Goal: Task Accomplishment & Management: Manage account settings

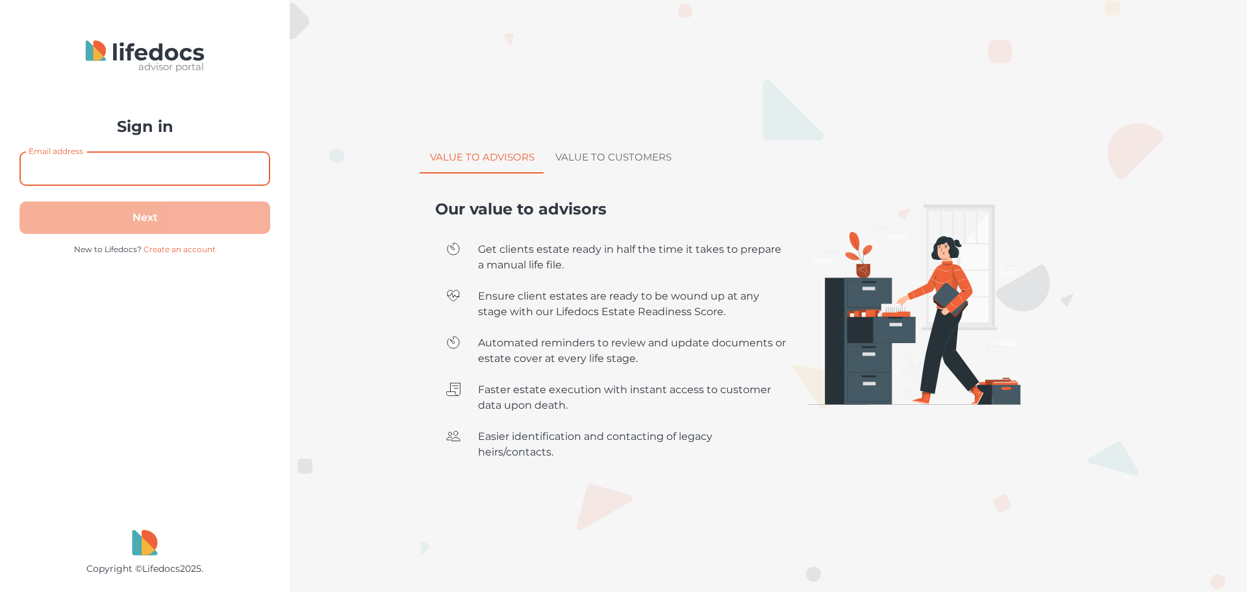
type input "[PERSON_NAME][EMAIL_ADDRESS][PERSON_NAME][DOMAIN_NAME]"
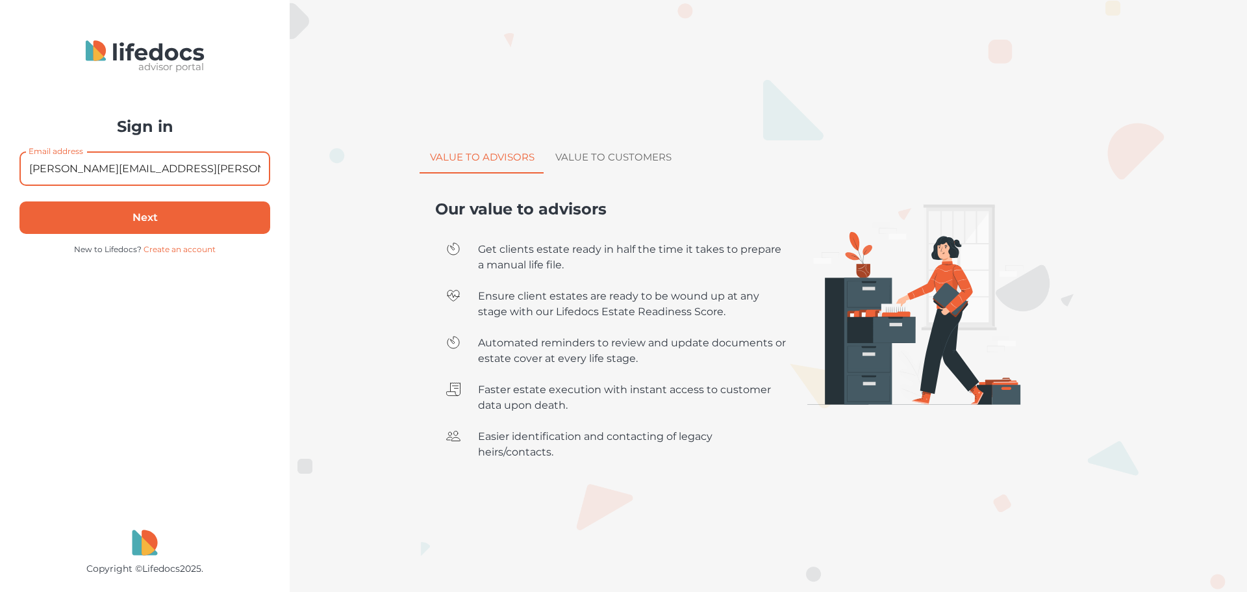
click at [231, 216] on button "Next" at bounding box center [144, 217] width 251 height 32
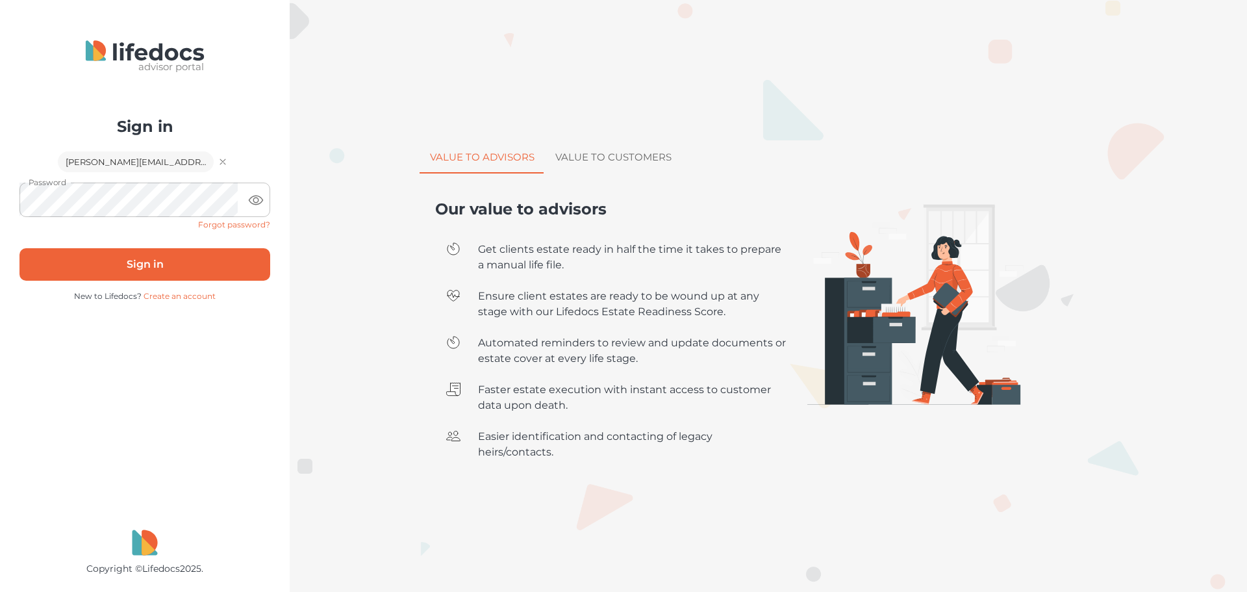
click at [158, 266] on button "Sign in" at bounding box center [144, 264] width 251 height 32
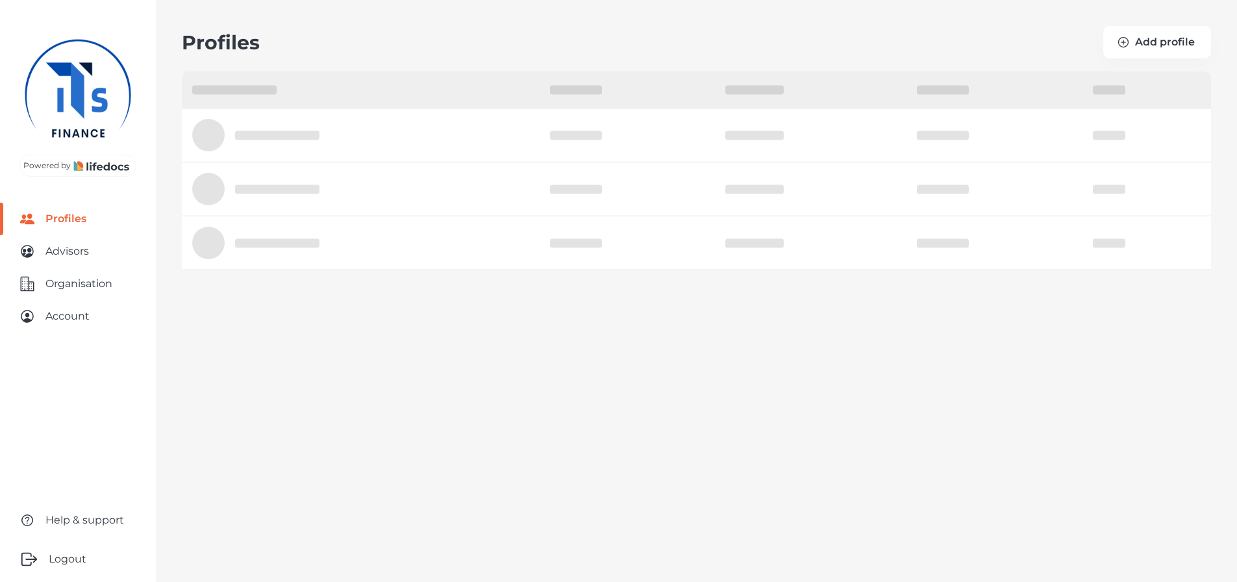
select select "10"
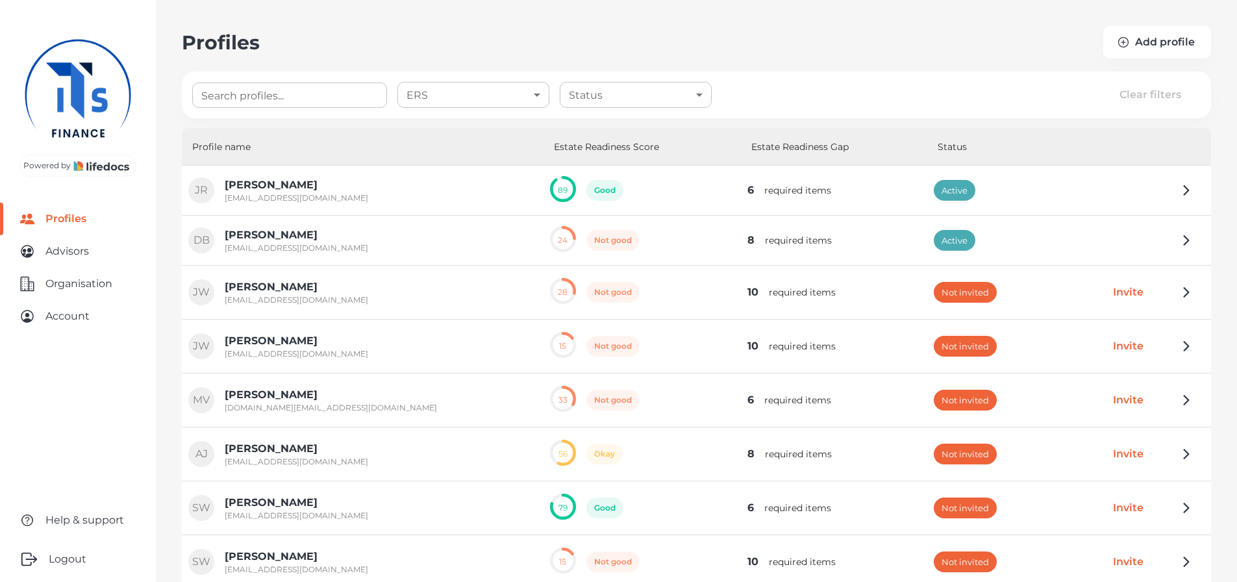
click at [455, 194] on div "JR [PERSON_NAME] [EMAIL_ADDRESS][DOMAIN_NAME]" at bounding box center [362, 190] width 349 height 26
click at [1185, 199] on button "button" at bounding box center [1187, 190] width 26 height 26
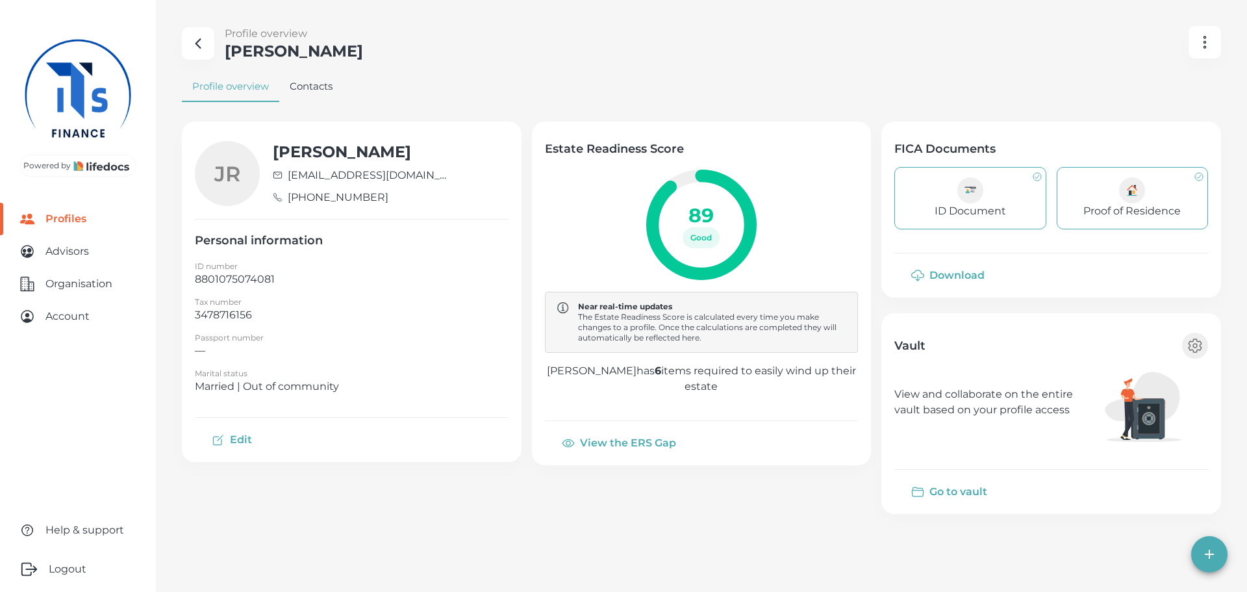
click at [983, 496] on button "Go to vault" at bounding box center [950, 491] width 112 height 31
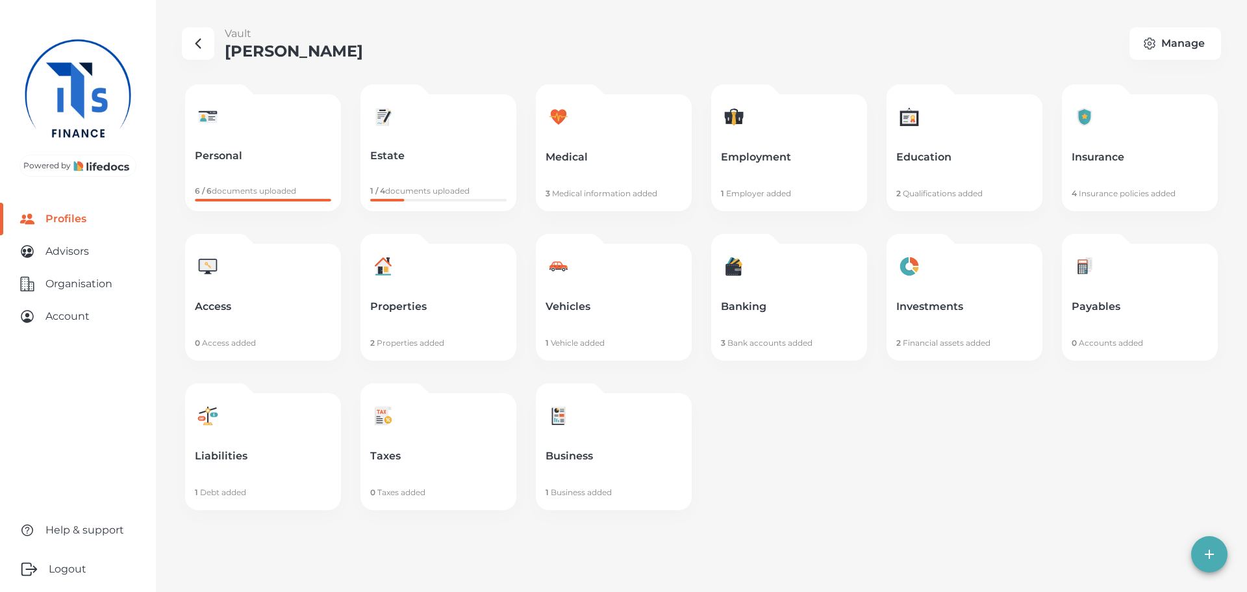
click at [927, 170] on link "Education 2 Qualifications added" at bounding box center [965, 152] width 156 height 117
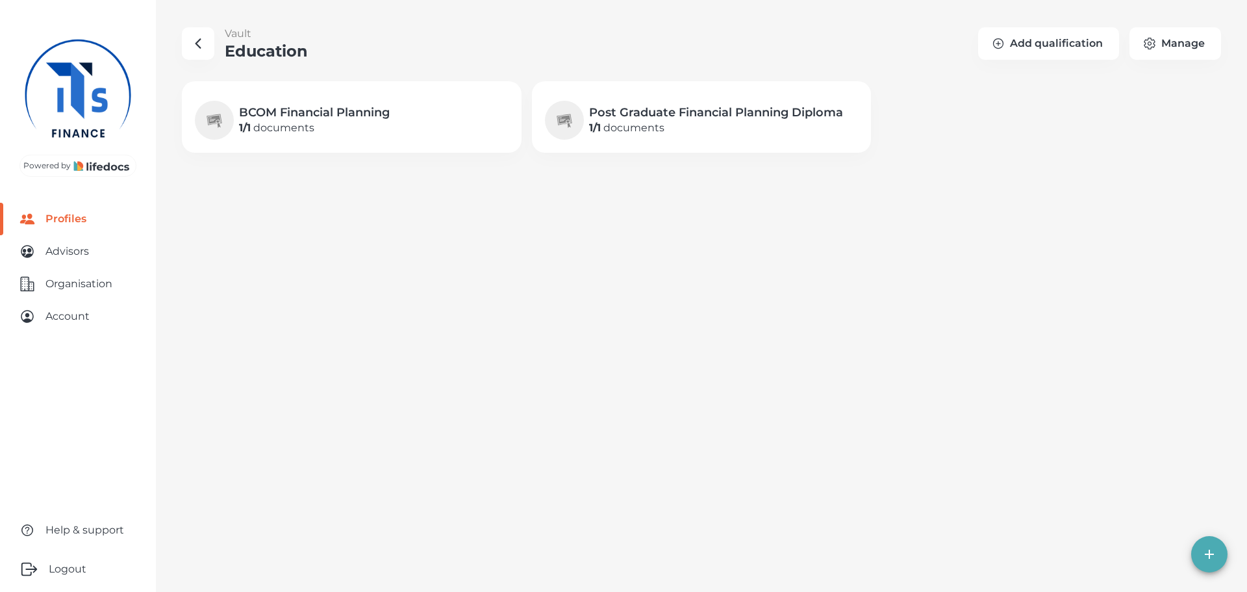
click at [200, 40] on icon "button" at bounding box center [198, 44] width 16 height 16
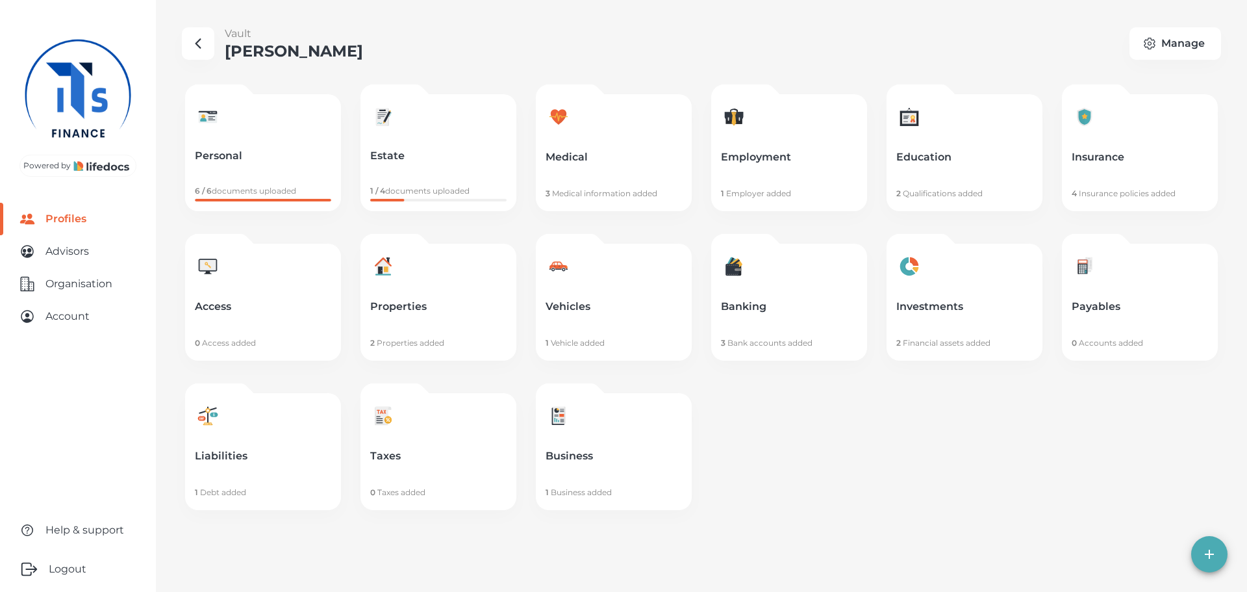
click at [593, 176] on link "Medical 3 Medical information added" at bounding box center [614, 152] width 156 height 117
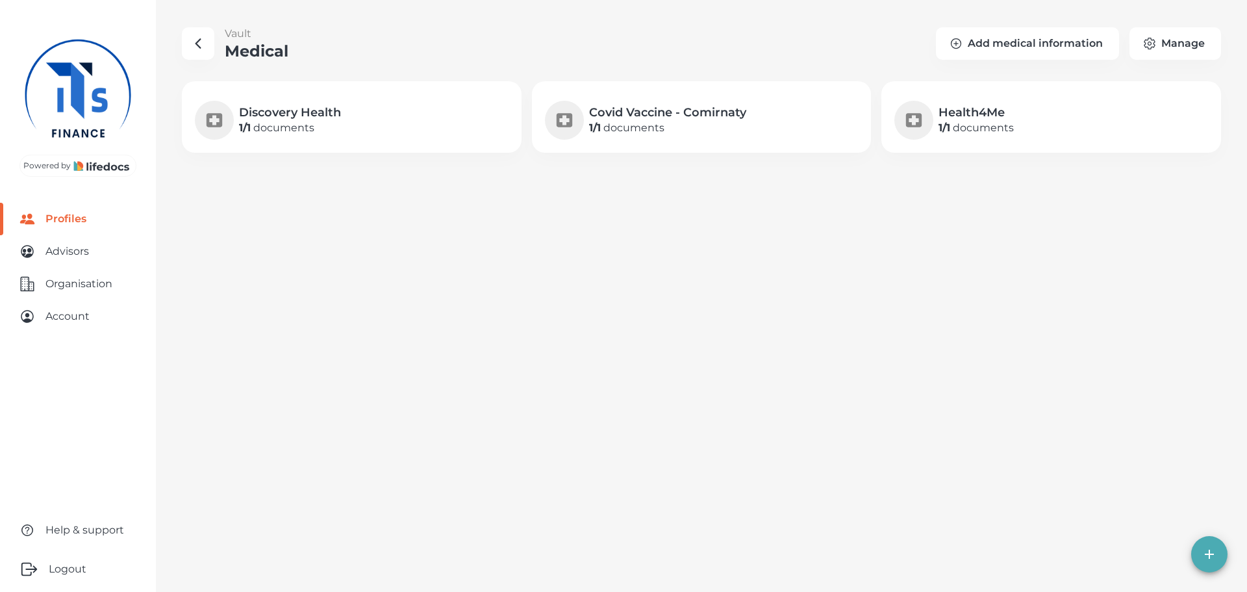
click at [353, 129] on div "Discovery Health 1 / 1 documents" at bounding box center [352, 120] width 314 height 39
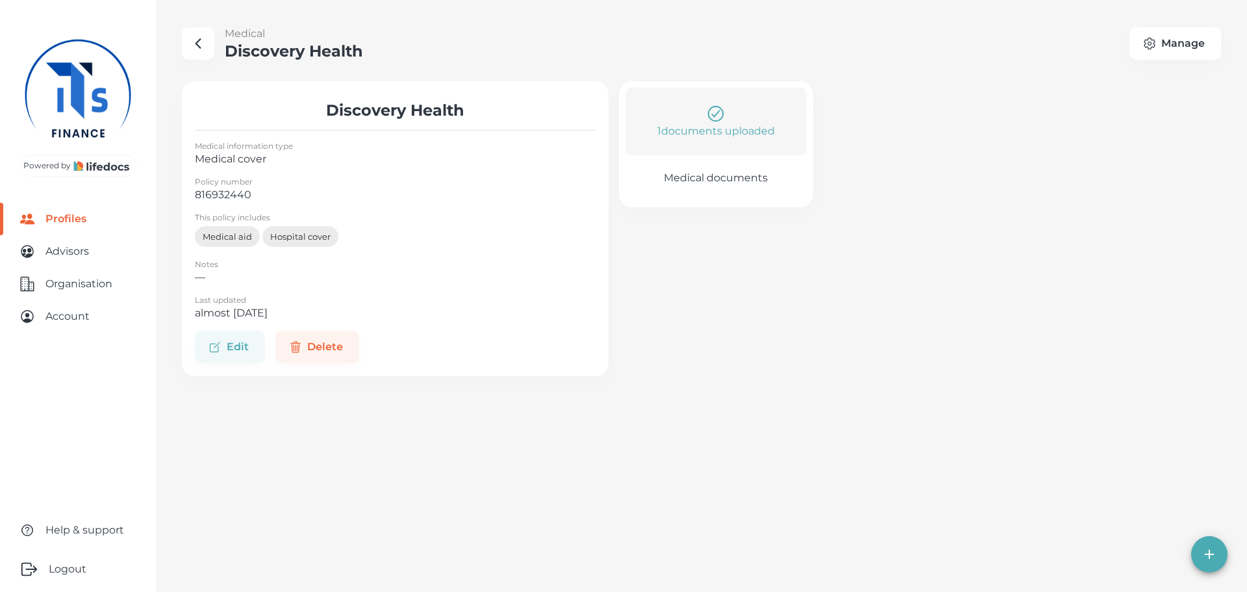
click at [197, 44] on icon "button" at bounding box center [198, 43] width 5 height 9
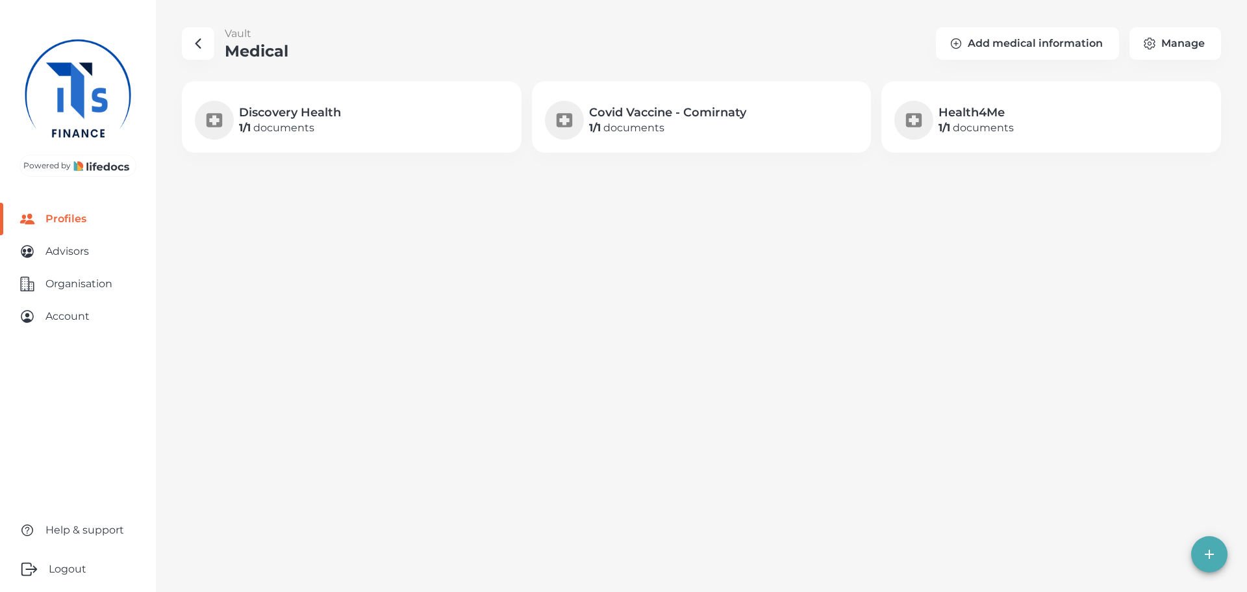
click at [197, 53] on button "button" at bounding box center [198, 43] width 32 height 32
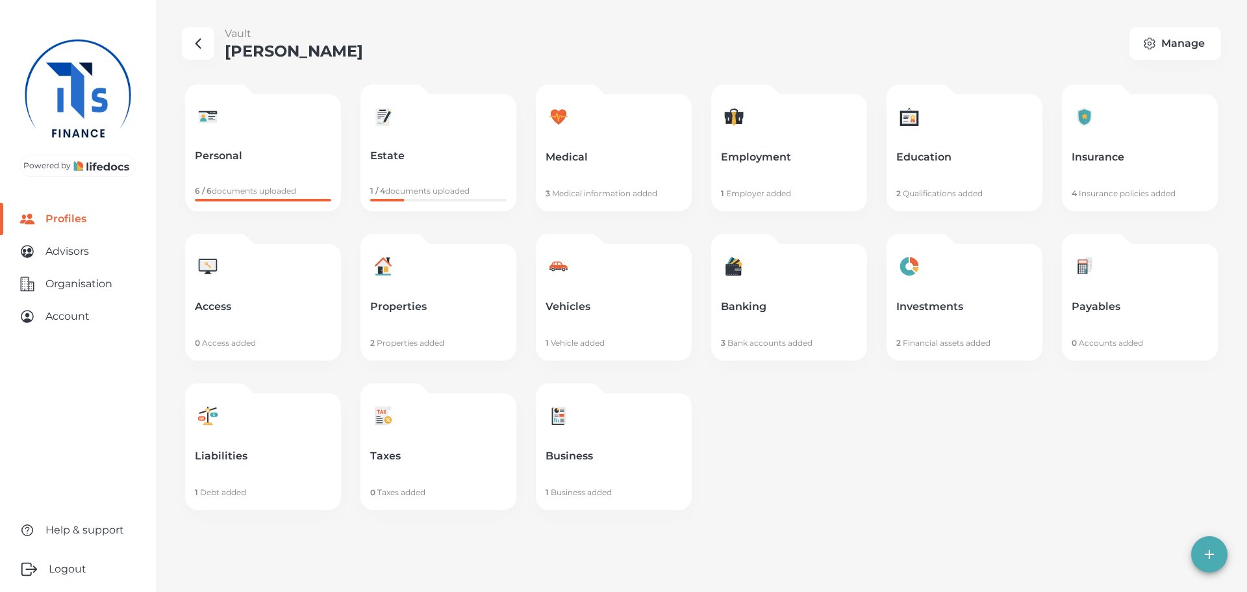
click at [609, 301] on p "Vehicles" at bounding box center [614, 306] width 136 height 13
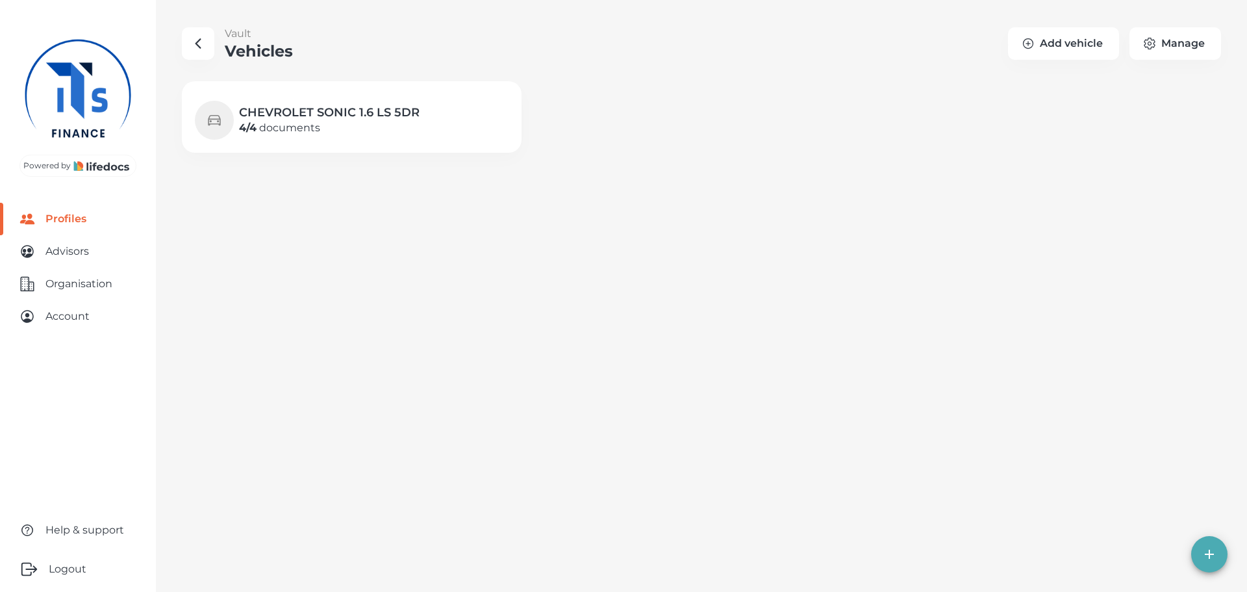
click at [390, 133] on p "4 / 4 documents" at bounding box center [329, 128] width 181 height 16
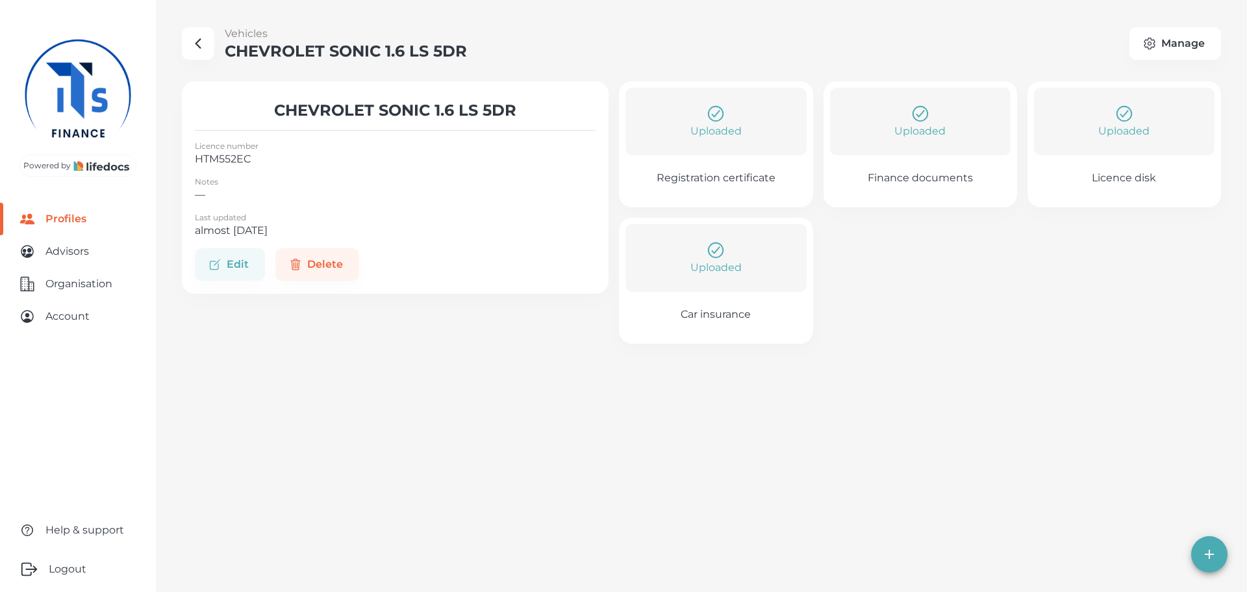
click at [194, 48] on icon "button" at bounding box center [198, 44] width 16 height 16
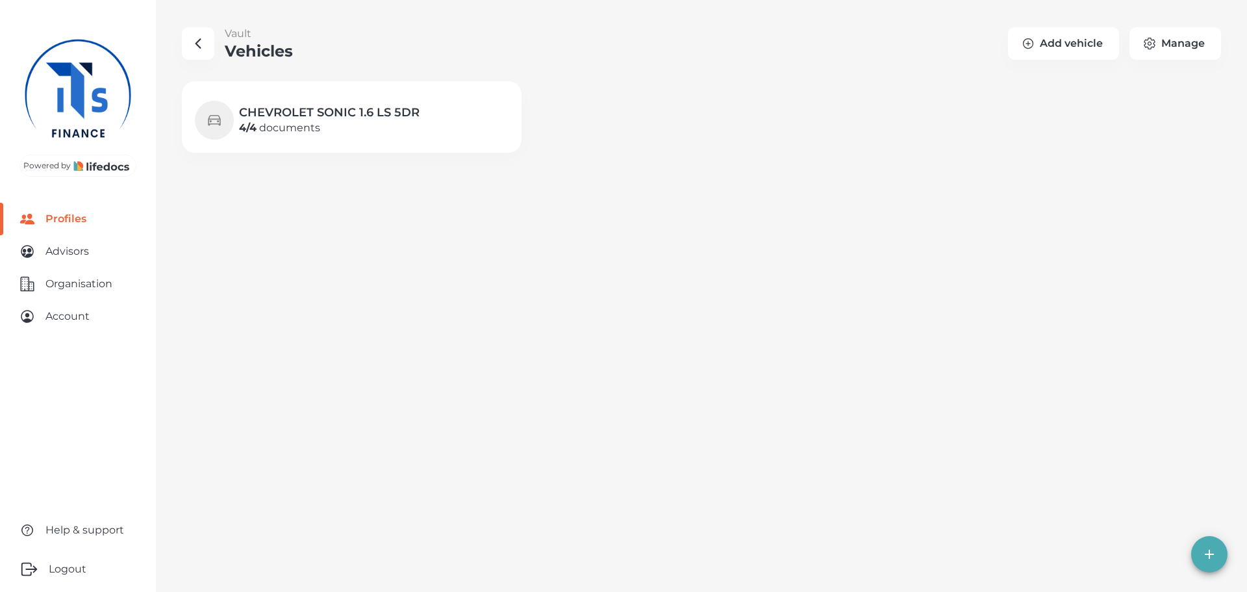
click at [201, 46] on icon "button" at bounding box center [198, 44] width 16 height 16
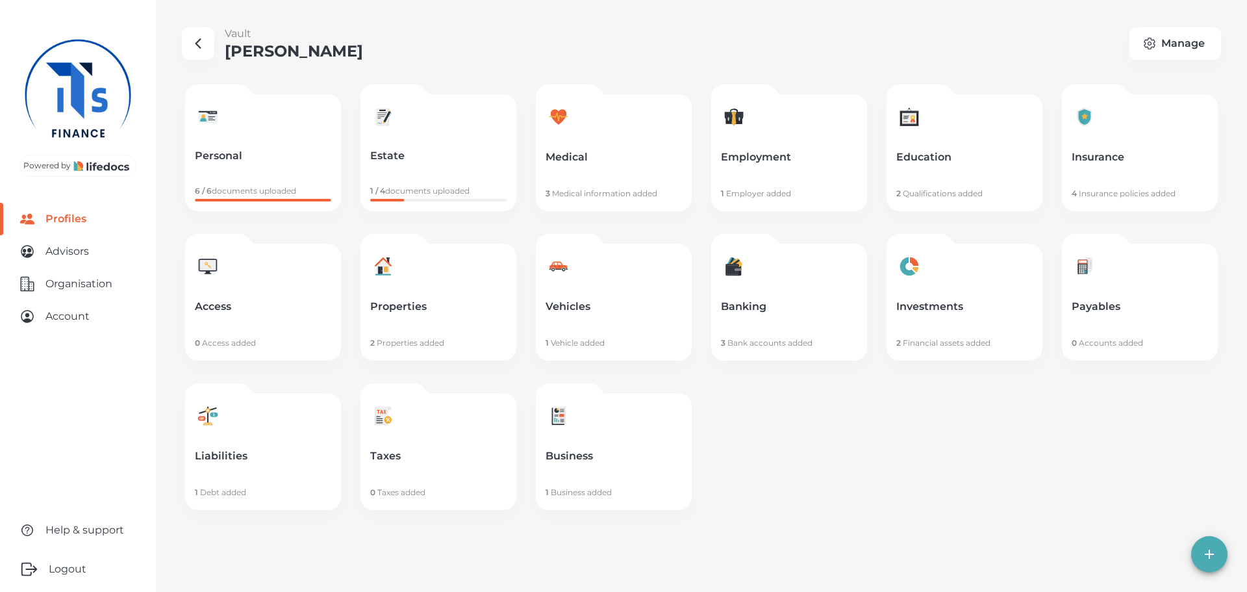
click at [978, 316] on link "Investments 2 Financial assets added" at bounding box center [965, 302] width 156 height 117
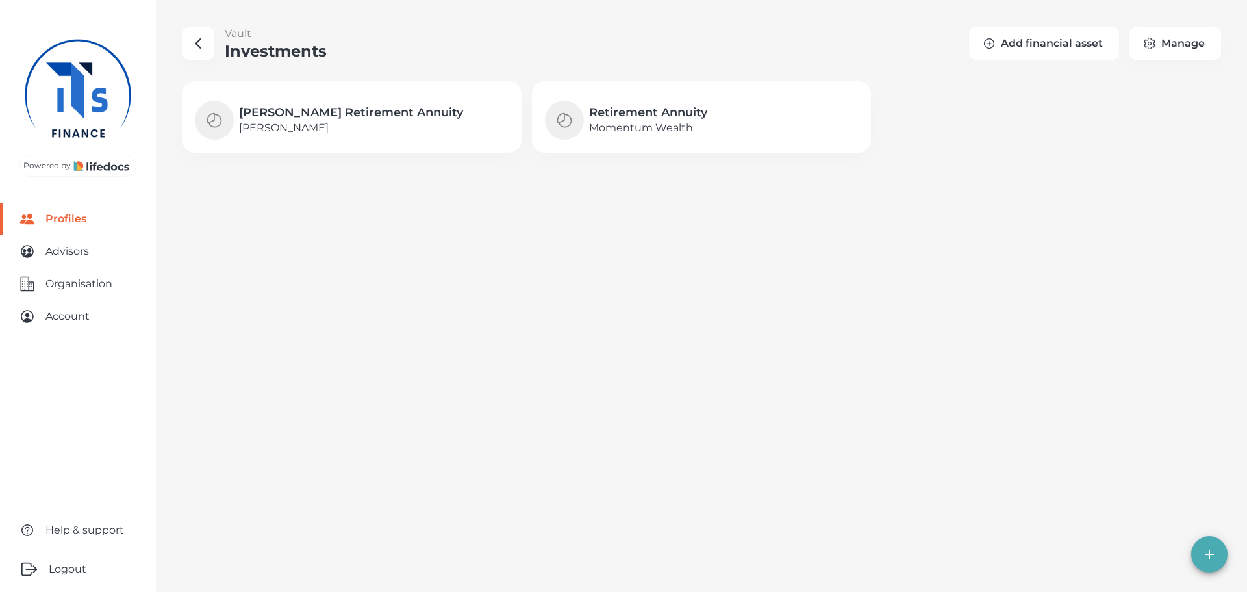
click at [993, 46] on icon "button" at bounding box center [989, 43] width 13 height 13
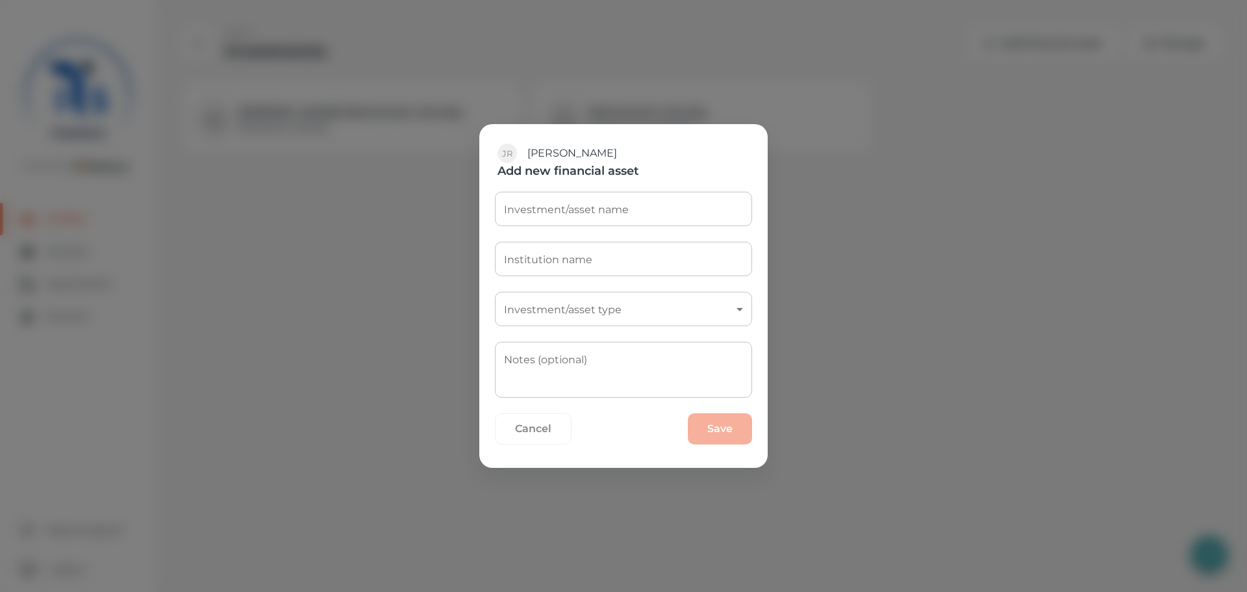
click at [510, 430] on button "Cancel" at bounding box center [533, 428] width 77 height 31
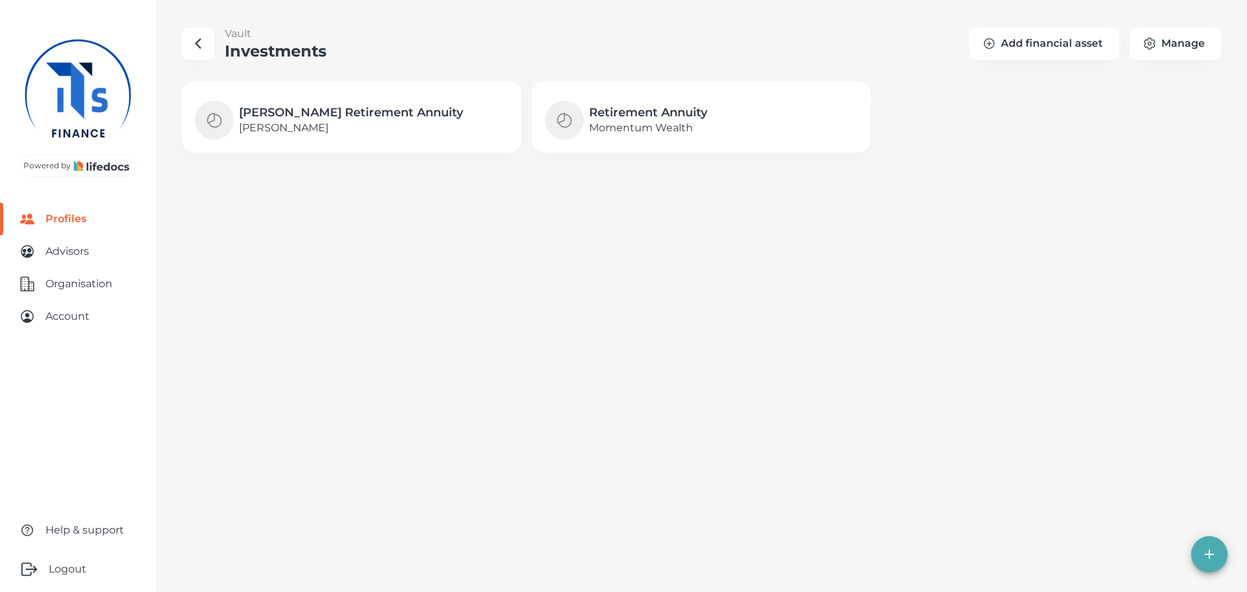
click at [199, 52] on button "button" at bounding box center [198, 43] width 32 height 32
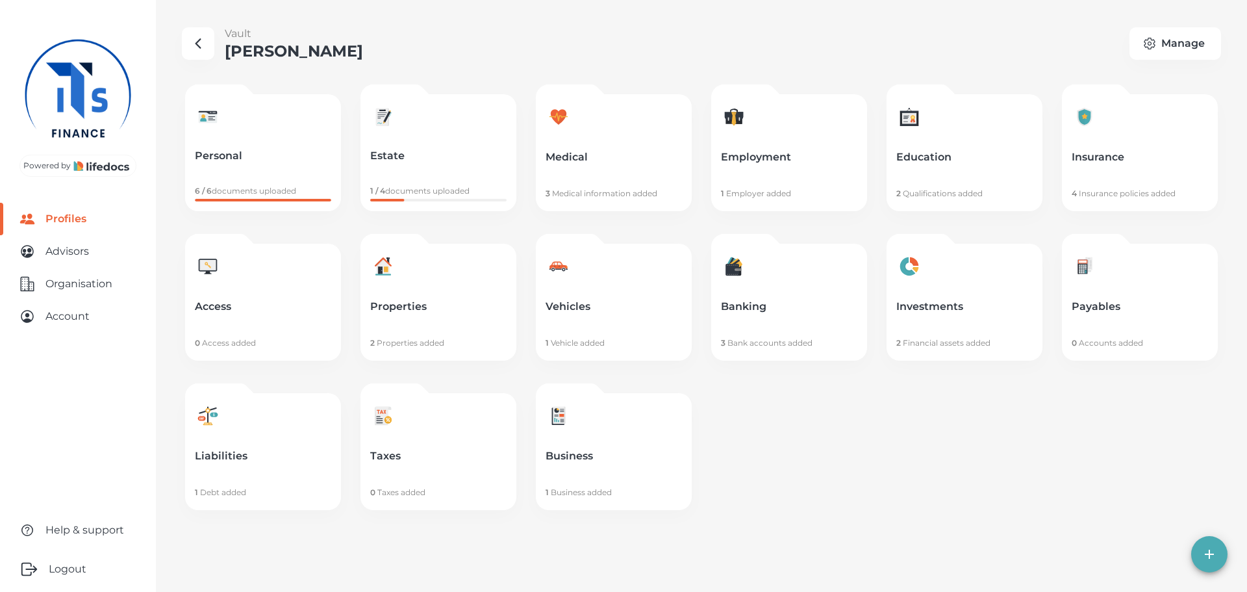
click at [255, 319] on link "Access 0 Access added" at bounding box center [263, 302] width 156 height 117
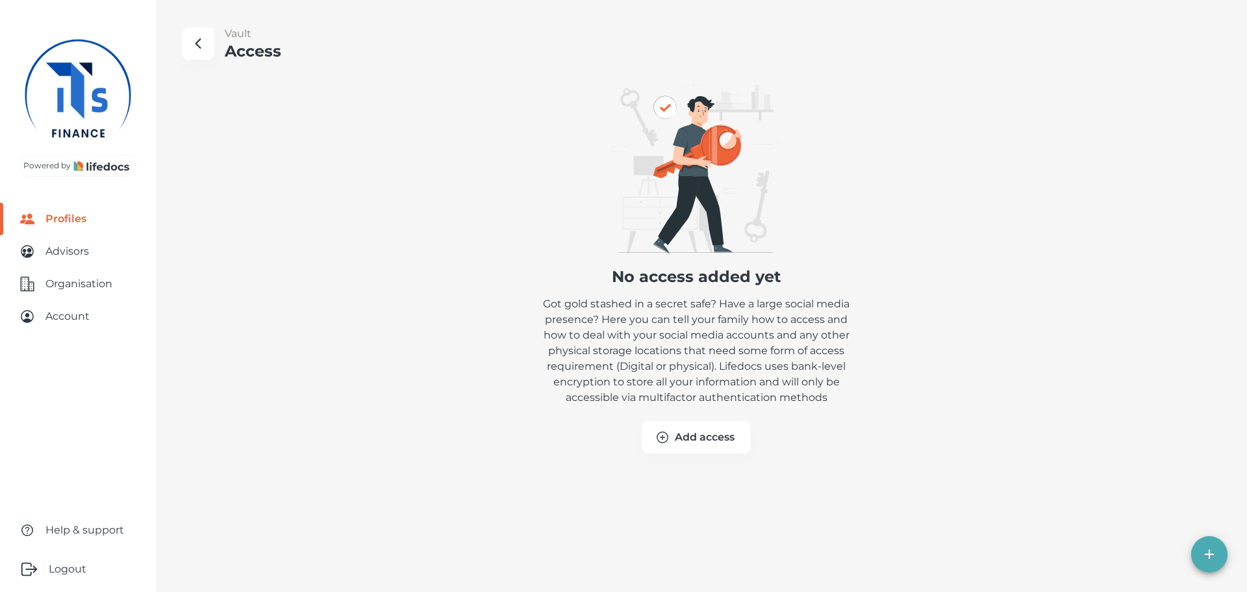
click at [202, 57] on button "button" at bounding box center [198, 43] width 32 height 32
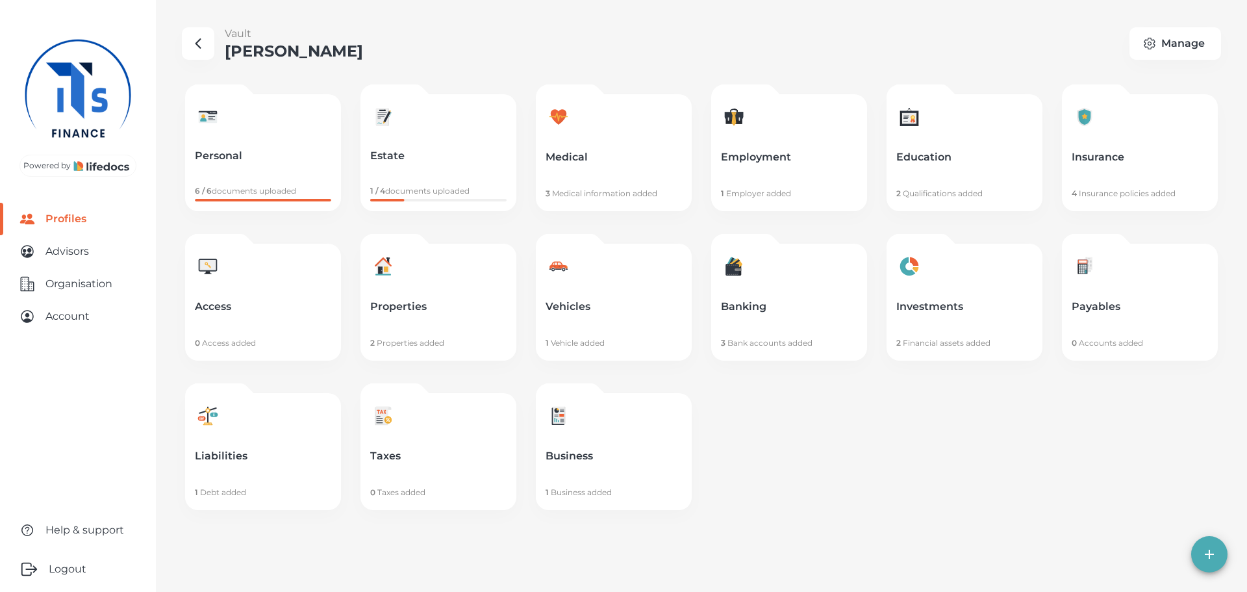
click at [1186, 144] on link "Insurance 4 Insurance policies added" at bounding box center [1140, 152] width 156 height 117
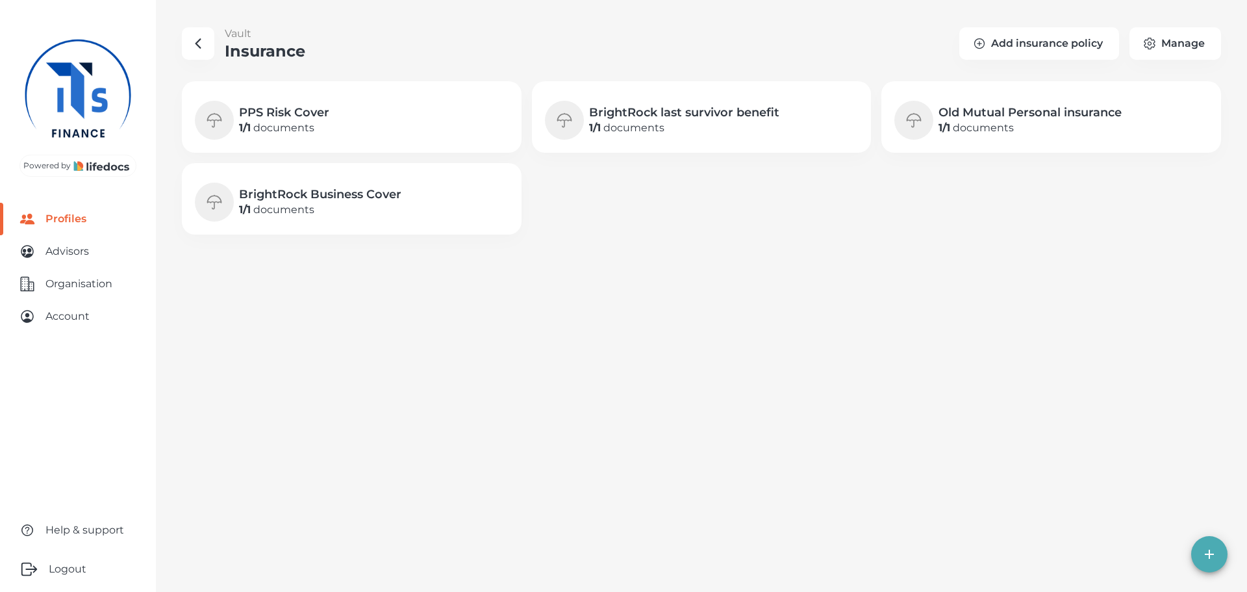
click at [1065, 130] on p "1 / 1 documents" at bounding box center [1030, 128] width 183 height 16
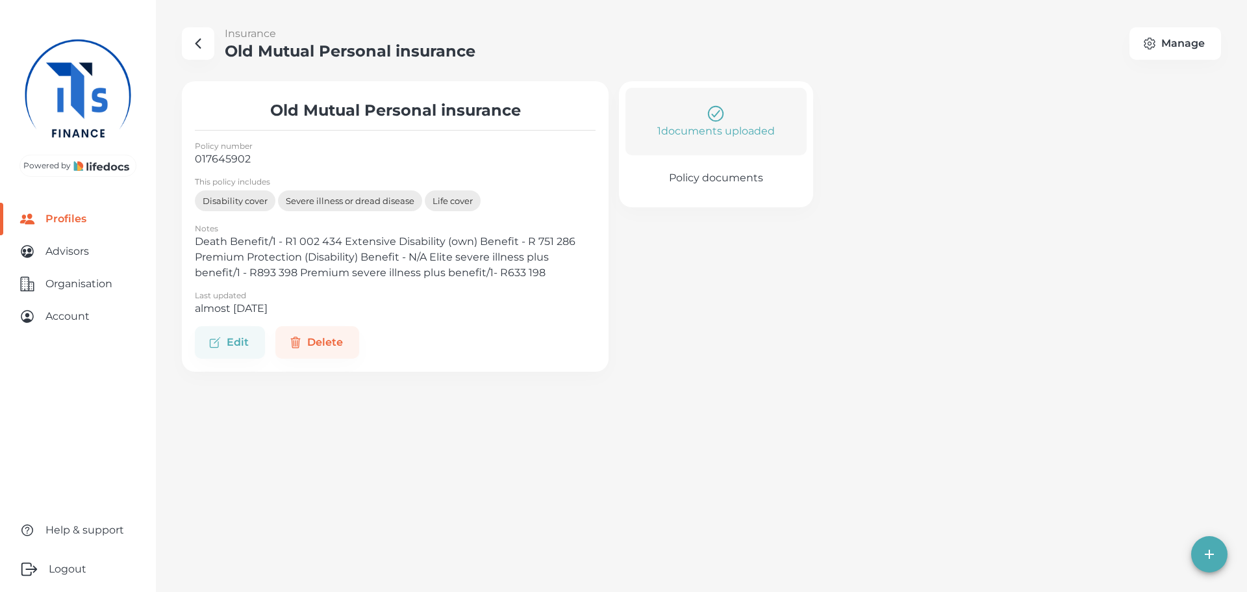
click at [206, 51] on insurance "button" at bounding box center [198, 43] width 32 height 32
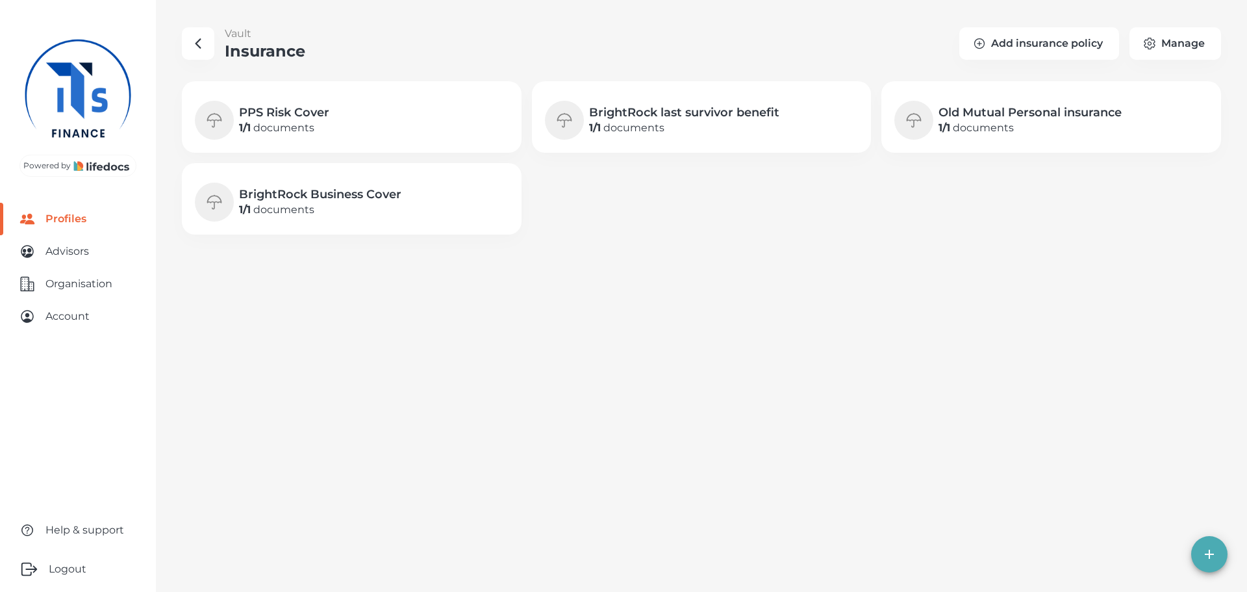
click at [211, 47] on button "button" at bounding box center [198, 43] width 32 height 32
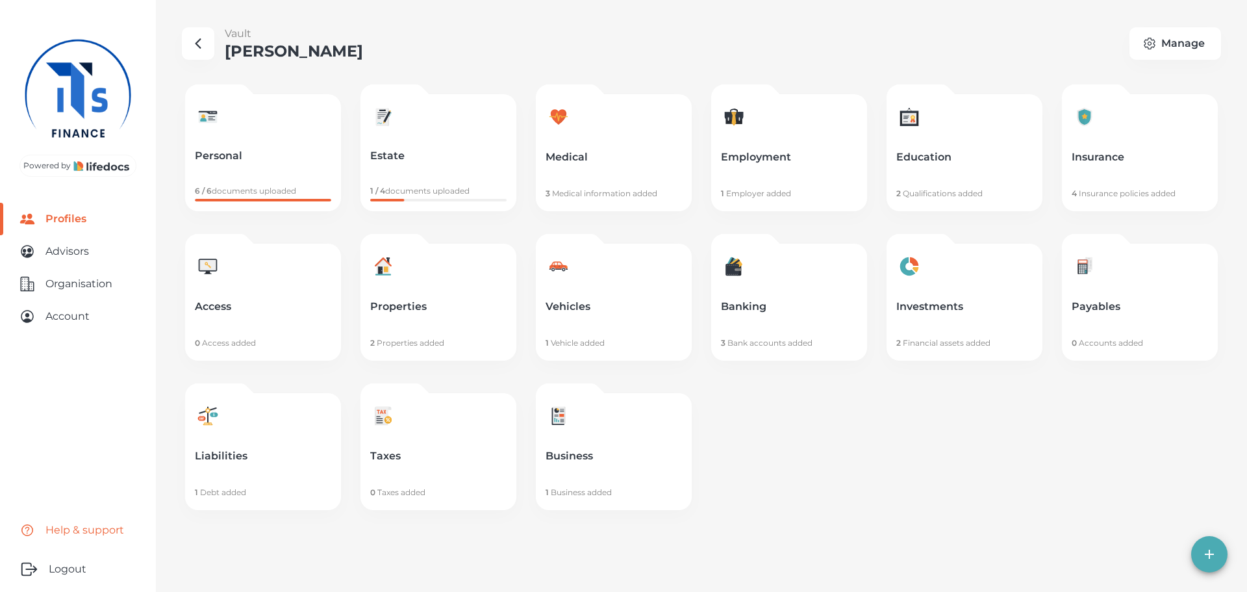
click at [69, 533] on link "Help & support" at bounding box center [78, 530] width 156 height 32
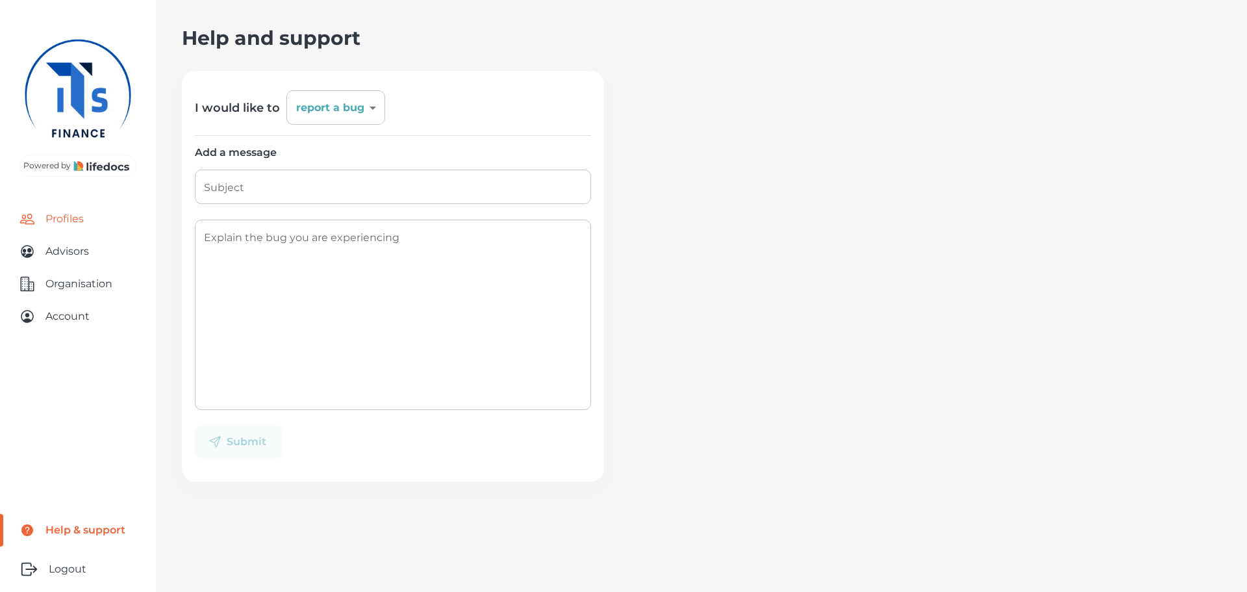
click at [58, 203] on link "Profiles" at bounding box center [78, 219] width 156 height 32
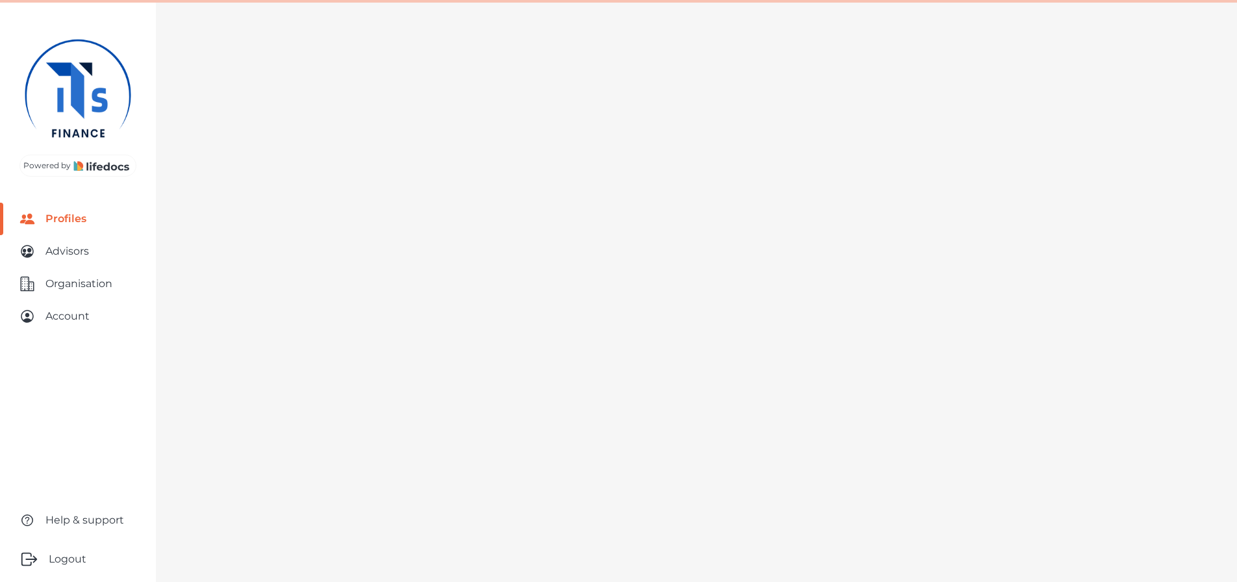
select select "10"
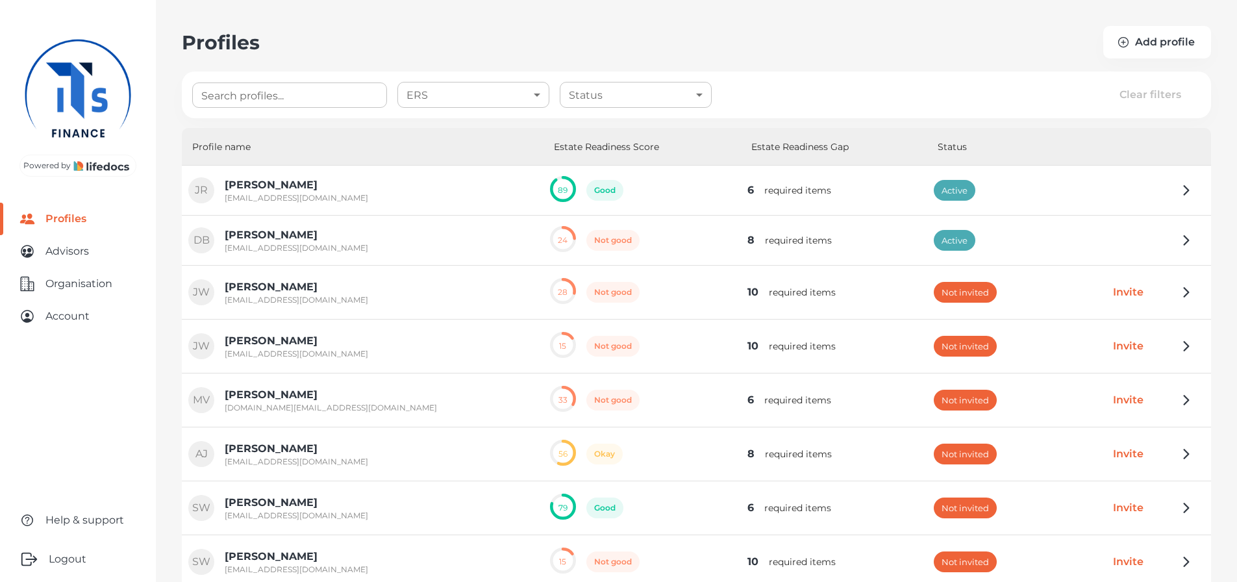
click at [1188, 190] on icon "button" at bounding box center [1187, 190] width 5 height 9
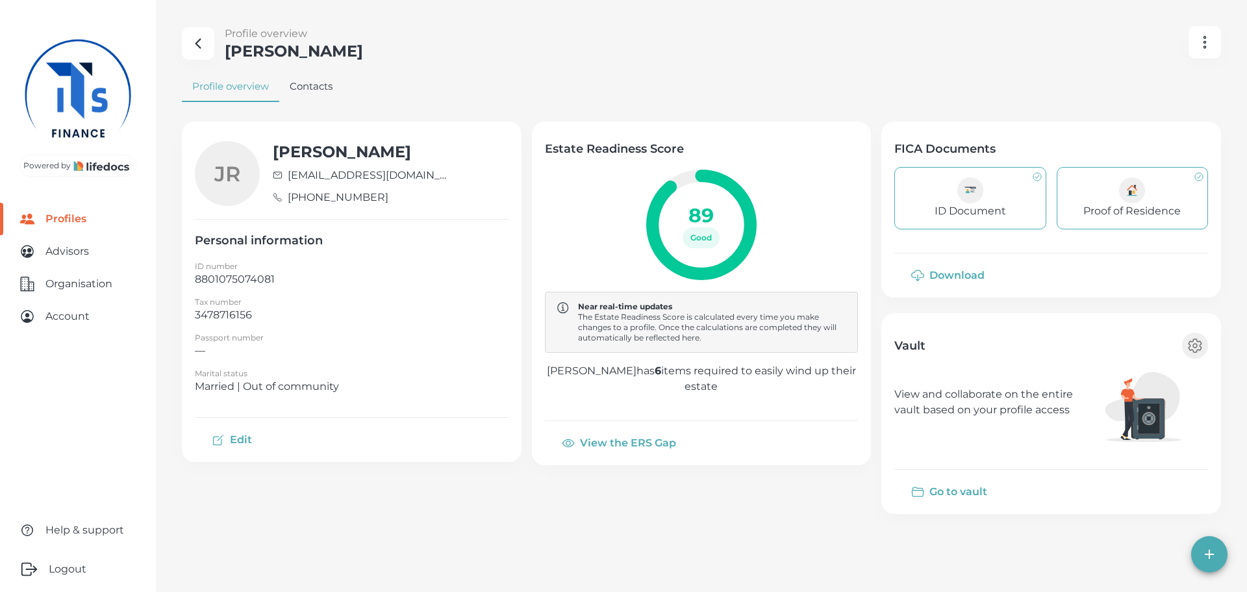
click at [318, 86] on button "Contacts" at bounding box center [311, 86] width 64 height 31
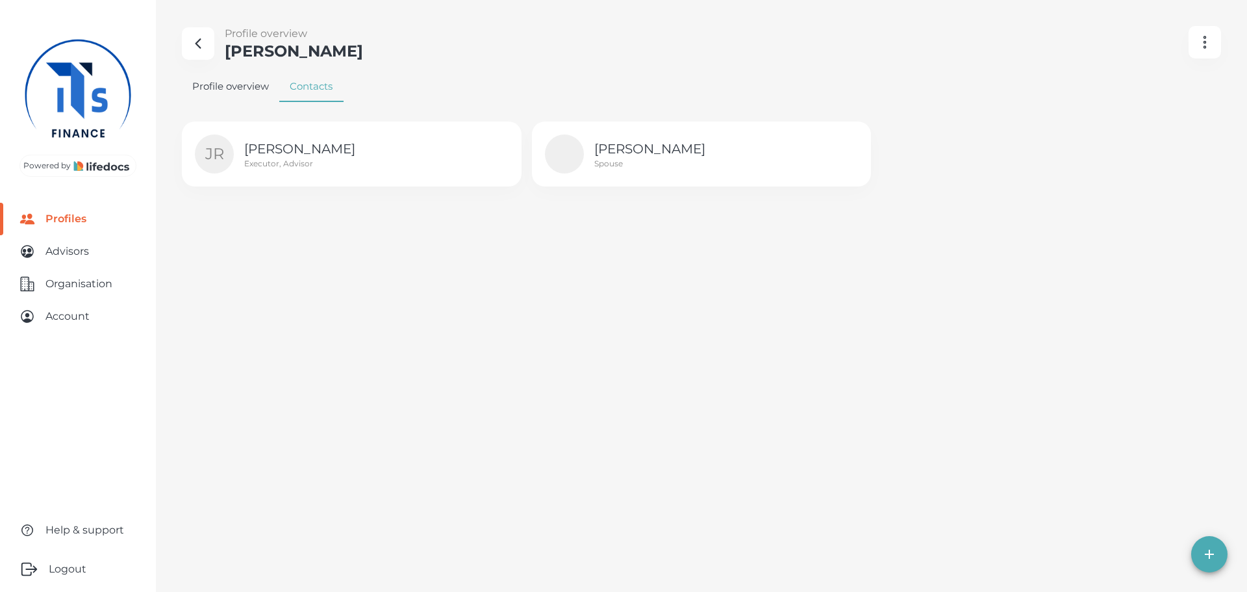
click at [246, 87] on button "Profile overview" at bounding box center [230, 86] width 97 height 31
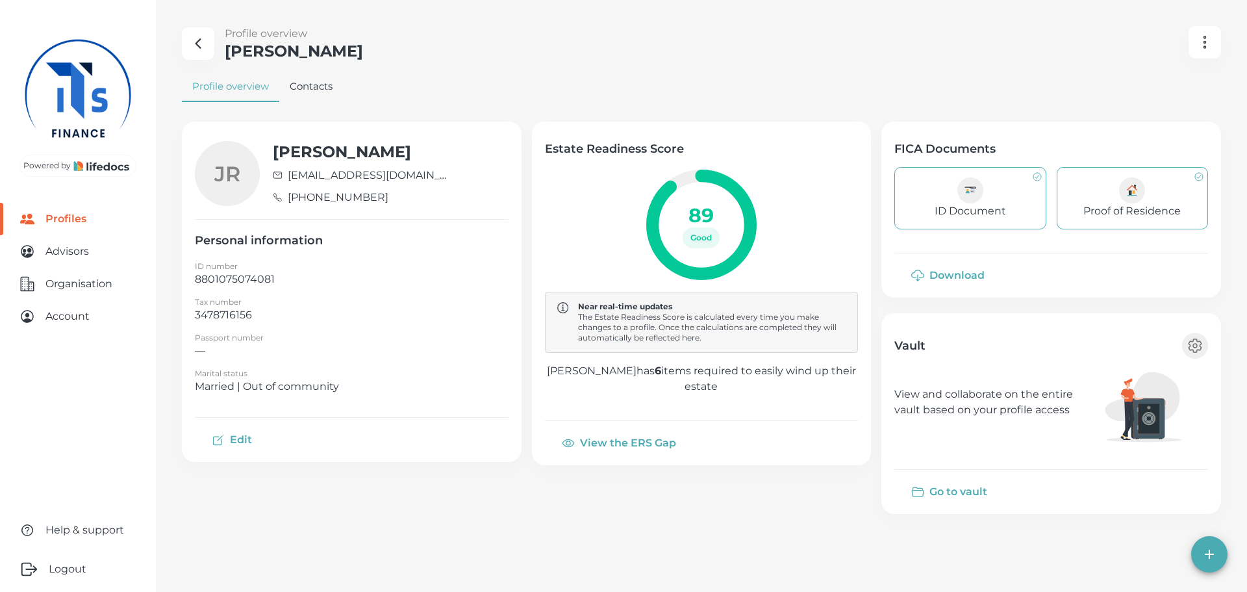
click at [949, 490] on button "Go to vault" at bounding box center [950, 491] width 112 height 31
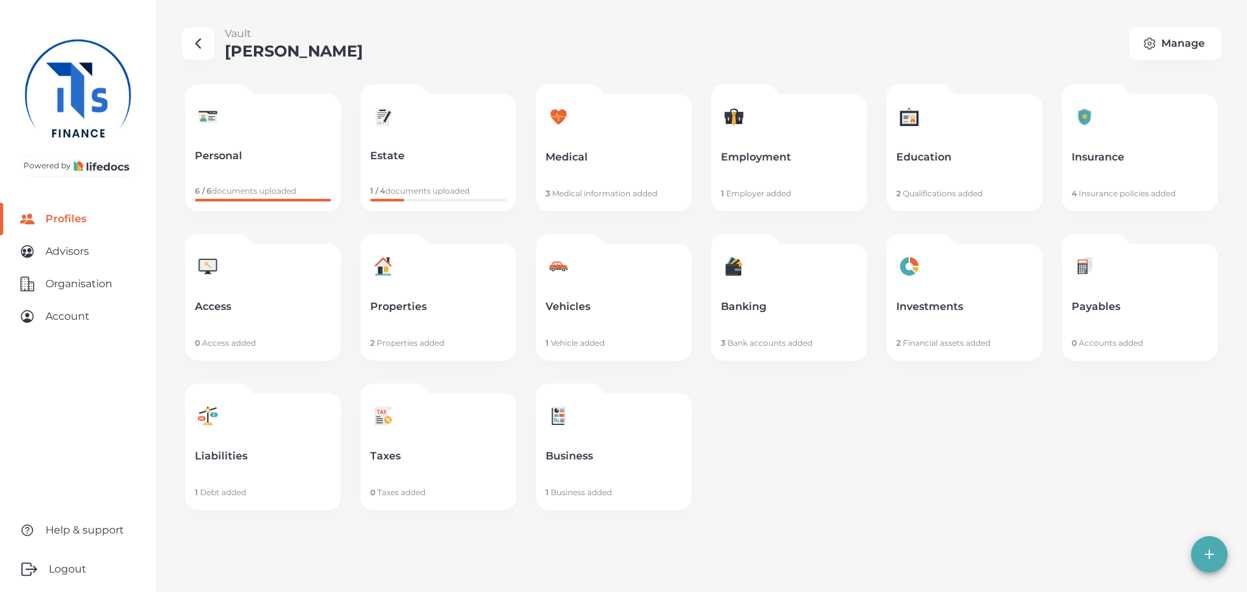
click at [1122, 170] on link "Insurance 4 Insurance policies added" at bounding box center [1140, 152] width 156 height 117
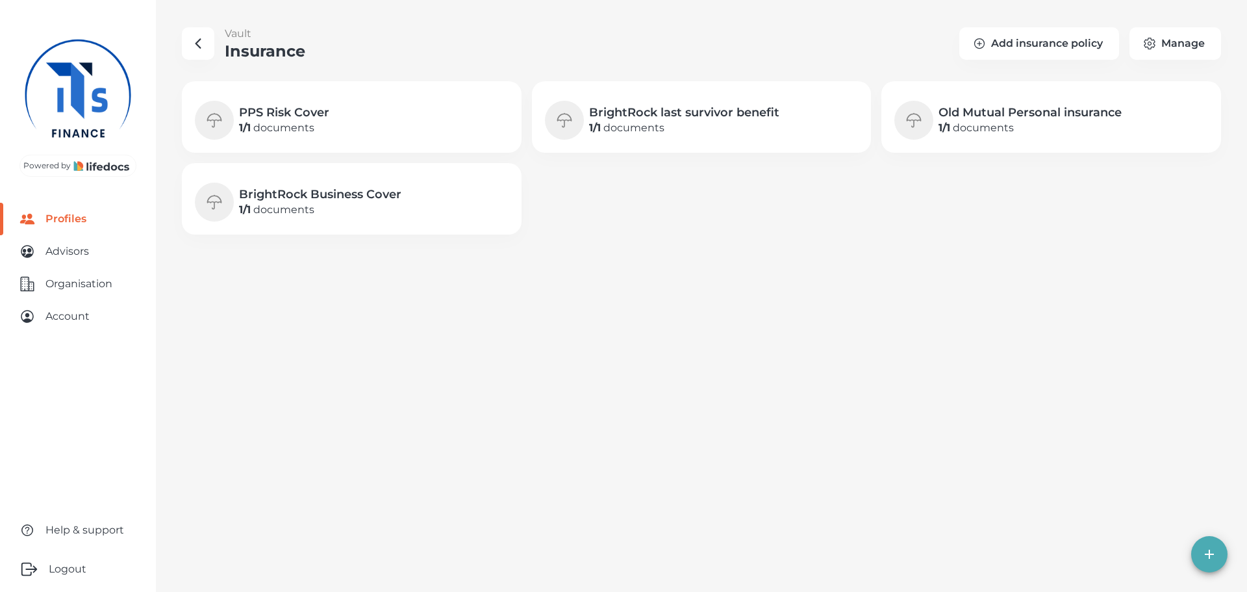
click at [327, 133] on p "1 / 1 documents" at bounding box center [284, 128] width 90 height 16
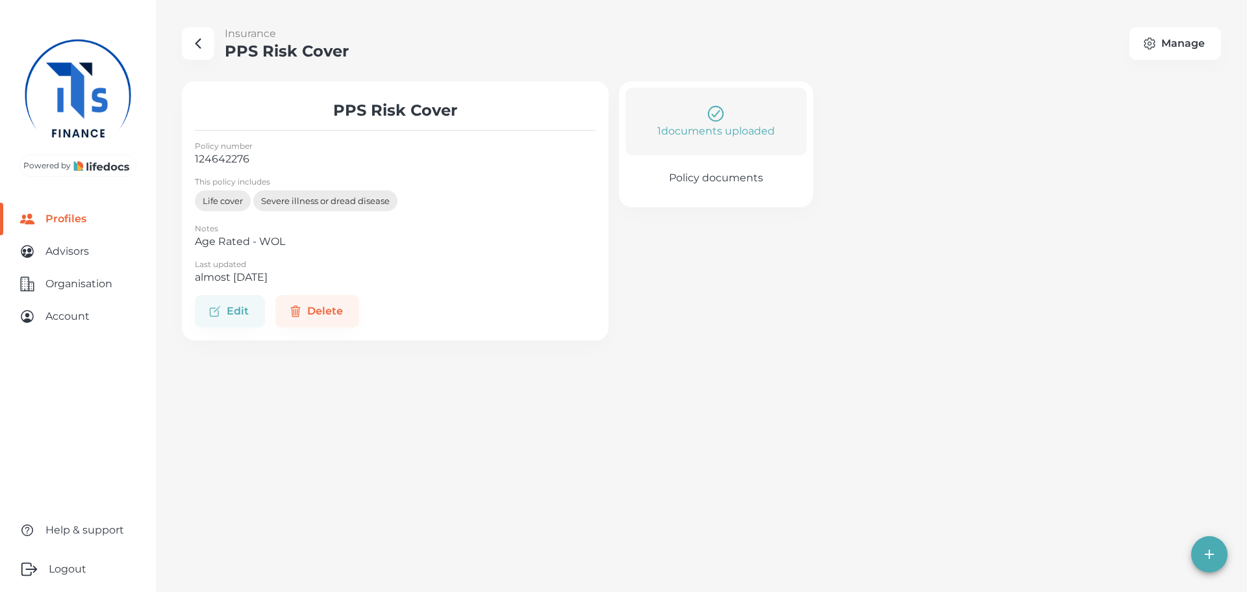
click at [730, 131] on p "1 documents uploaded" at bounding box center [716, 131] width 118 height 16
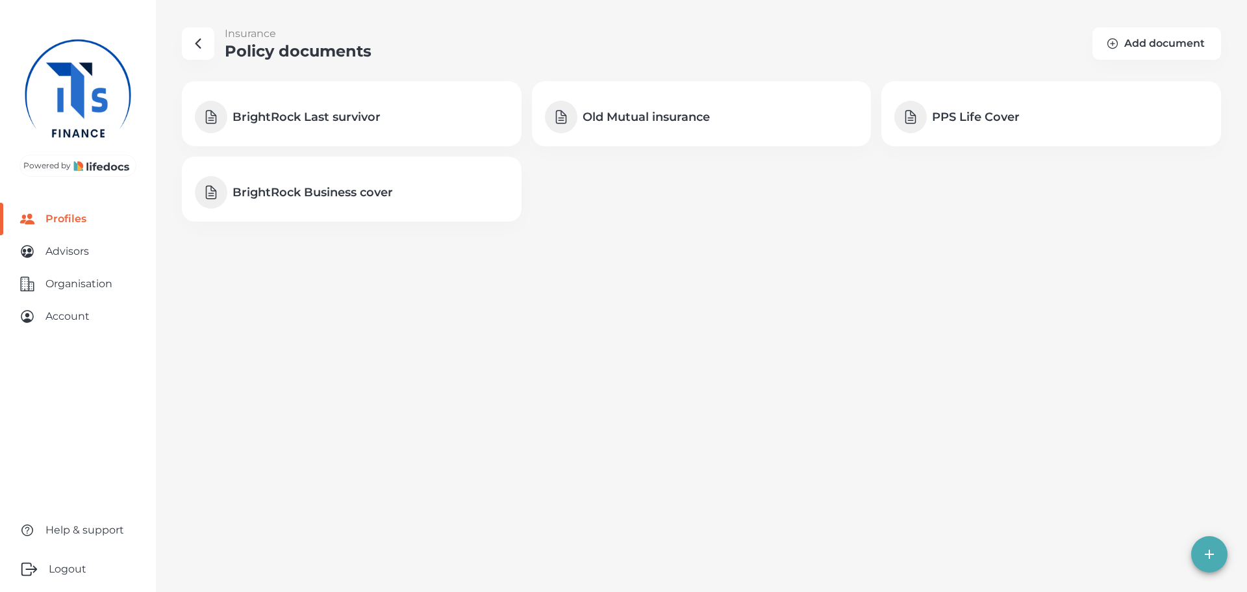
drag, startPoint x: 826, startPoint y: 0, endPoint x: 796, endPoint y: 199, distance: 201.6
click at [889, 216] on div "BrightRock Last survivor Old Mutual insurance PPS Life Cover BrightRock Busines…" at bounding box center [696, 146] width 1050 height 151
click at [187, 43] on documents "button" at bounding box center [198, 43] width 32 height 32
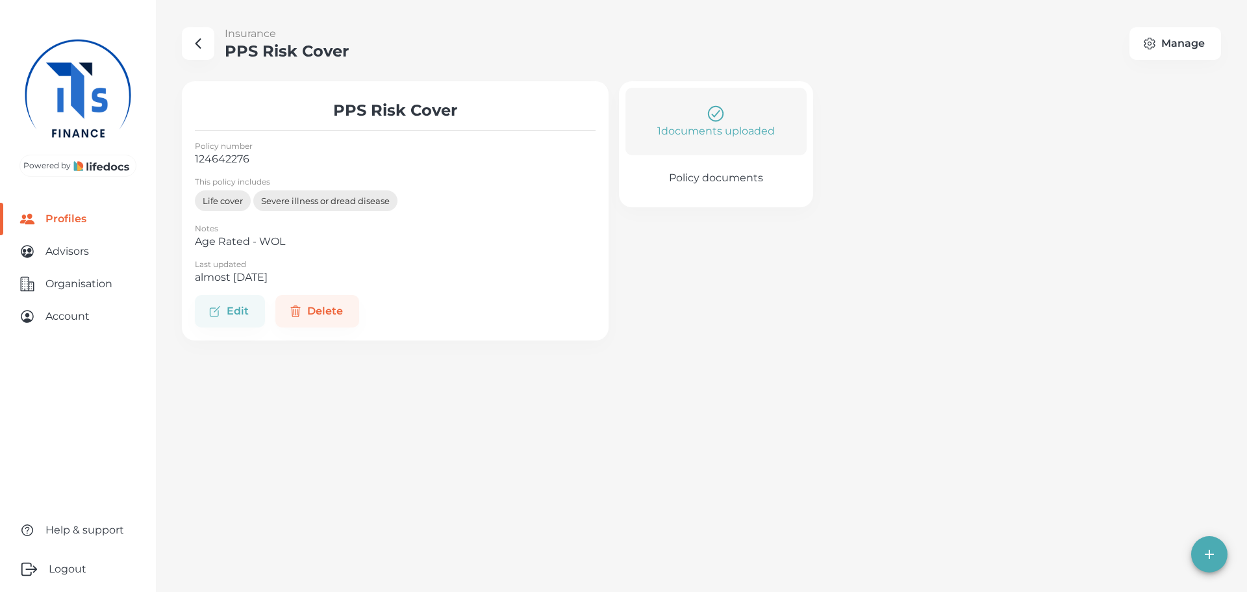
click at [211, 41] on Cover "button" at bounding box center [198, 43] width 32 height 32
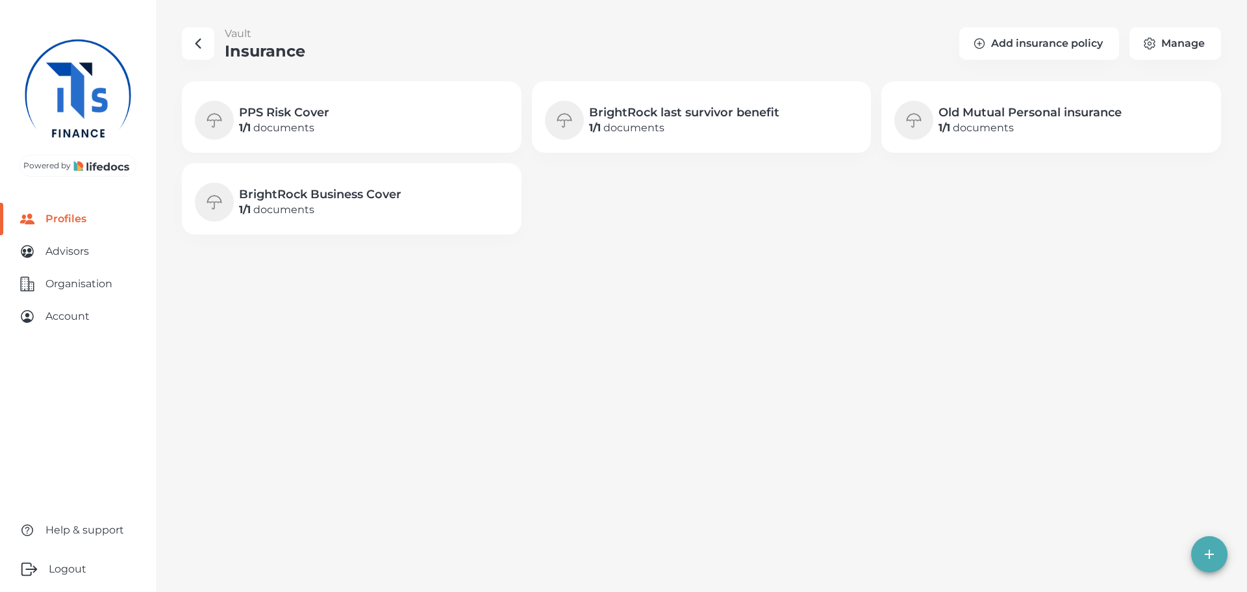
click at [199, 37] on icon "button" at bounding box center [198, 44] width 16 height 16
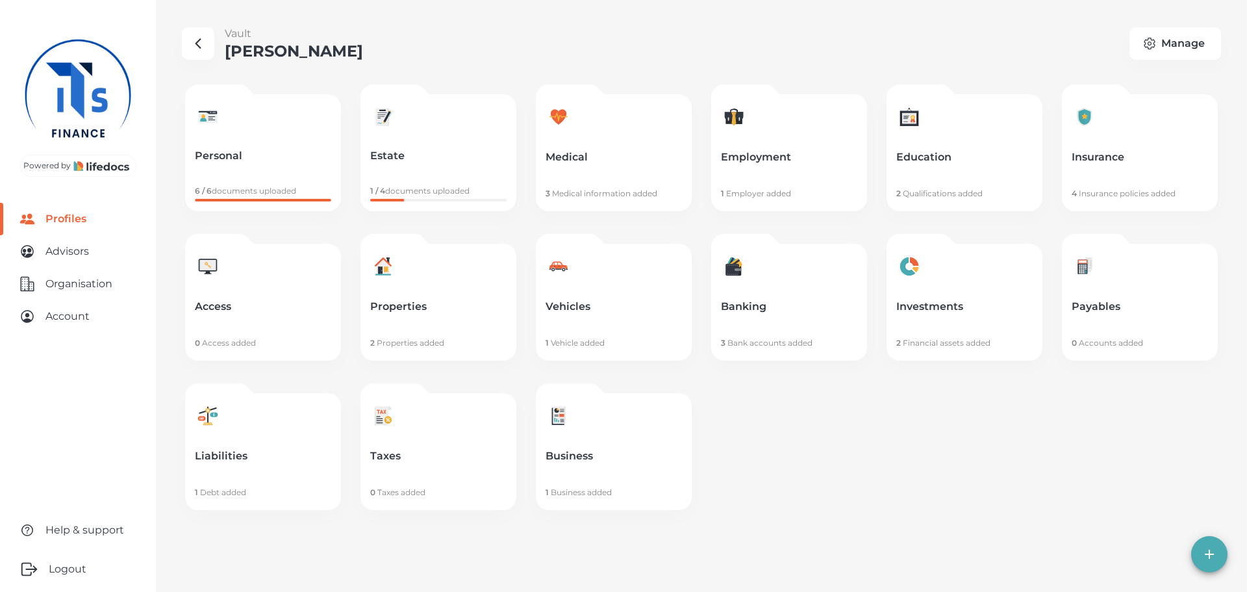
click at [297, 127] on link "Personal 6 / 6 documents uploaded" at bounding box center [263, 152] width 156 height 117
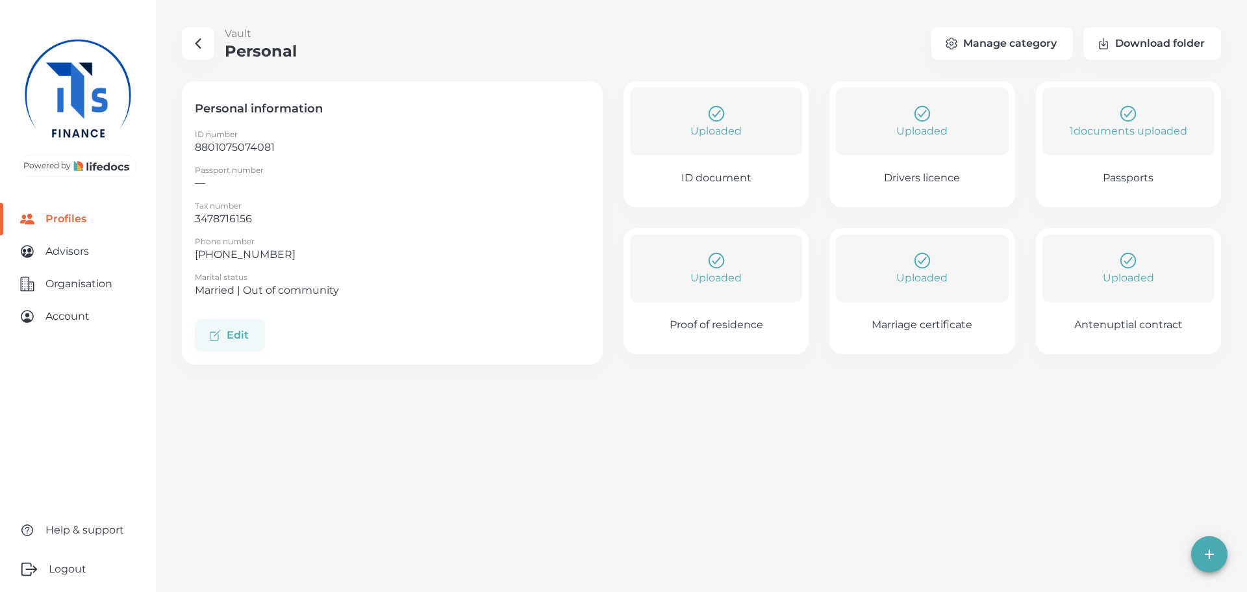
click at [939, 281] on p "Uploaded" at bounding box center [921, 278] width 51 height 16
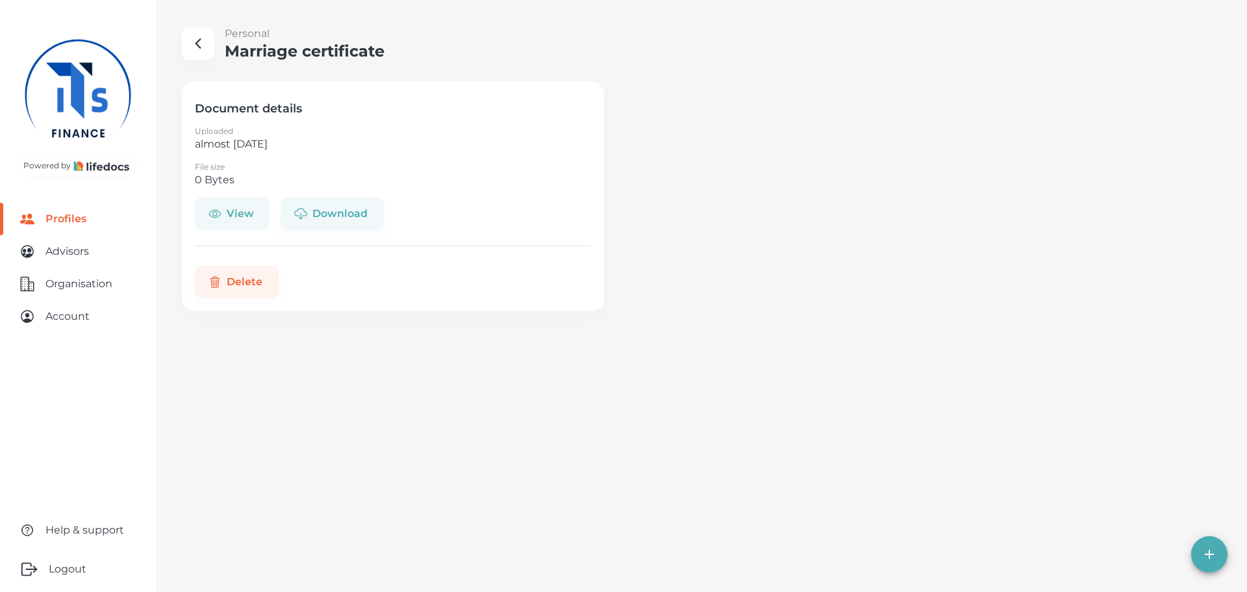
click at [228, 210] on button "View" at bounding box center [232, 213] width 75 height 32
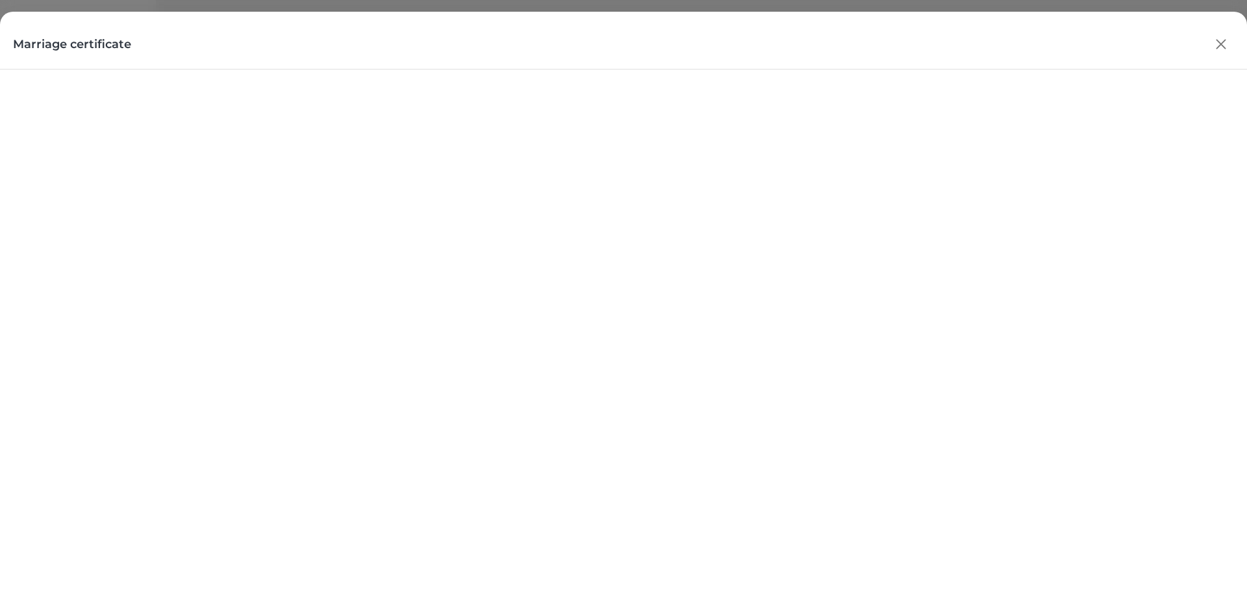
click at [1220, 42] on icon "button" at bounding box center [1220, 43] width 19 height 19
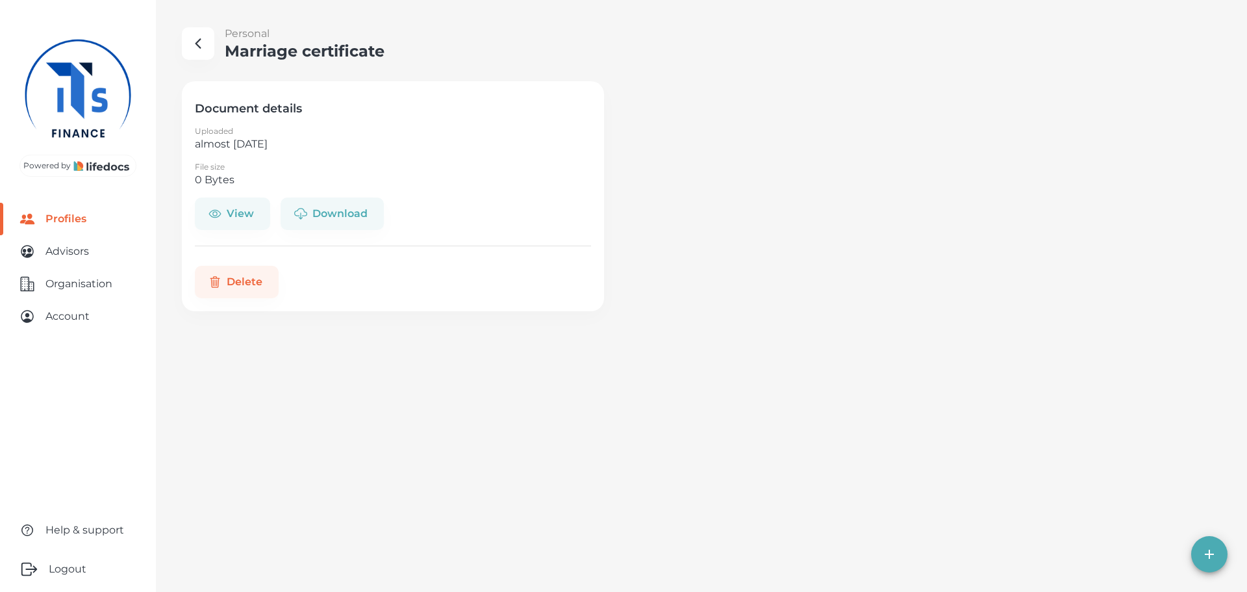
click at [190, 47] on icon "button" at bounding box center [198, 44] width 16 height 16
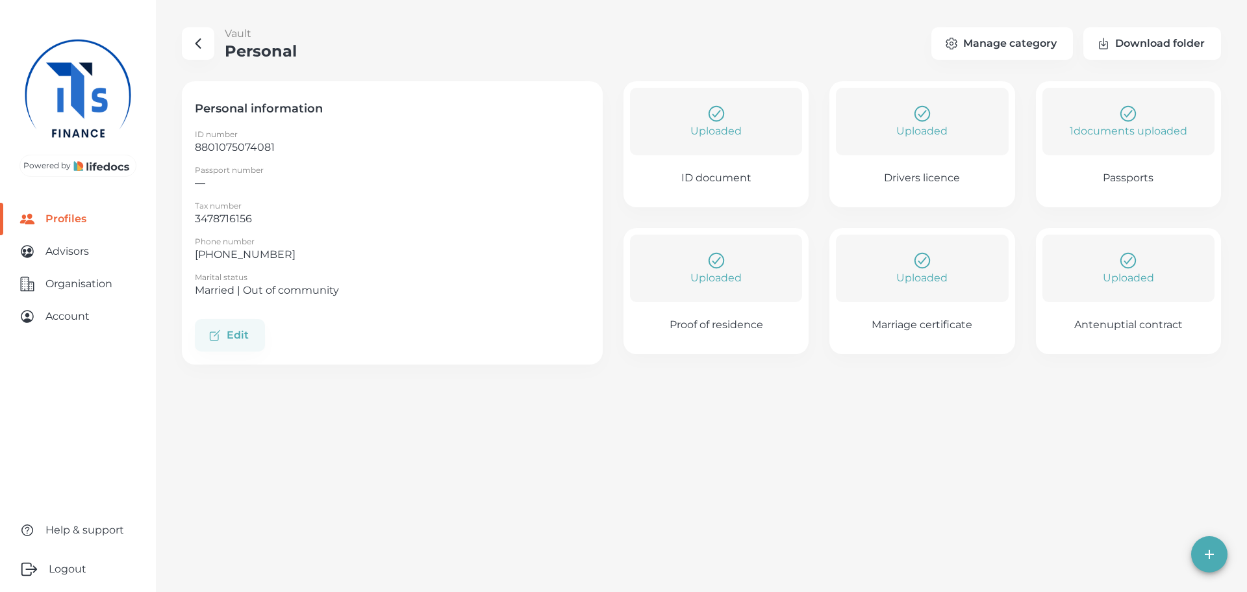
click at [1119, 277] on p "Uploaded" at bounding box center [1128, 278] width 51 height 16
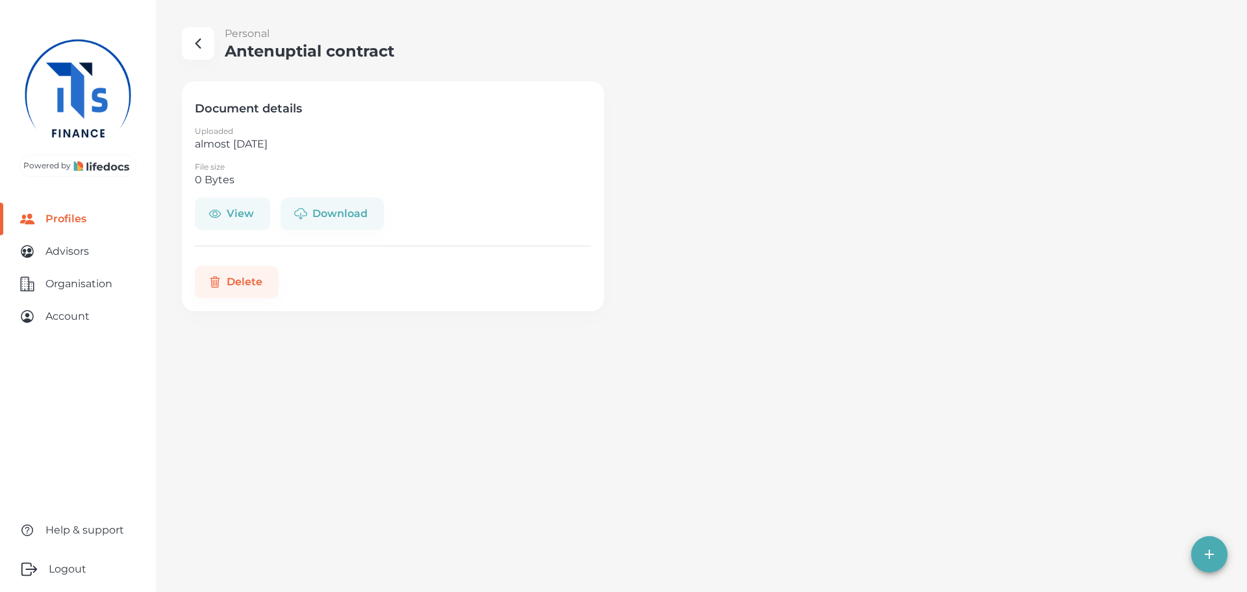
click at [238, 212] on button "View" at bounding box center [232, 213] width 75 height 32
